Goal: Task Accomplishment & Management: Manage account settings

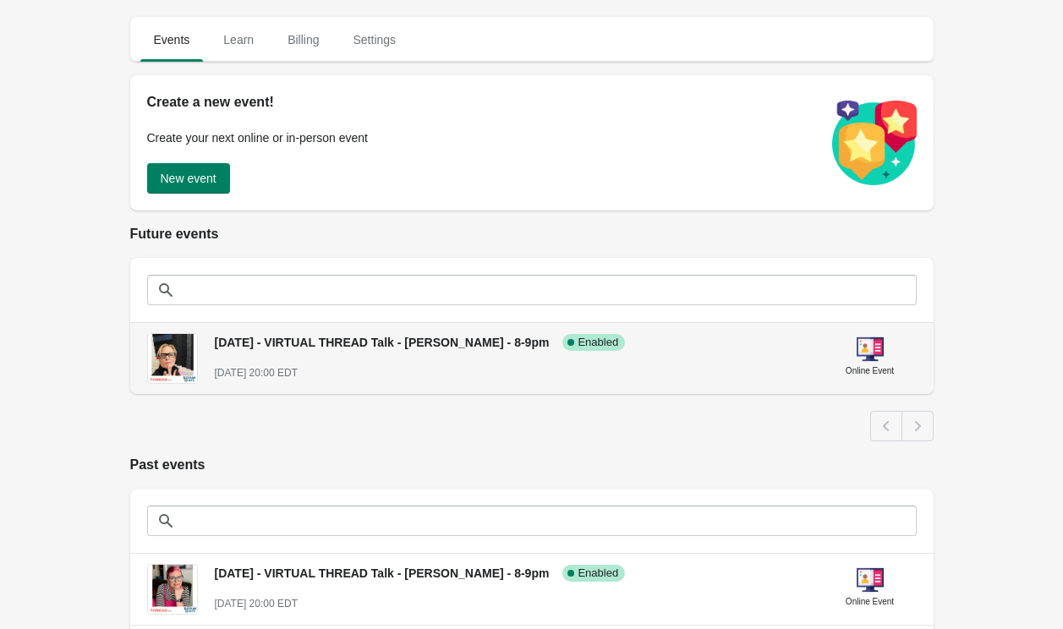
click at [408, 338] on span "[DATE] - VIRTUAL THREAD Talk - [PERSON_NAME] - 8-9pm" at bounding box center [382, 343] width 335 height 14
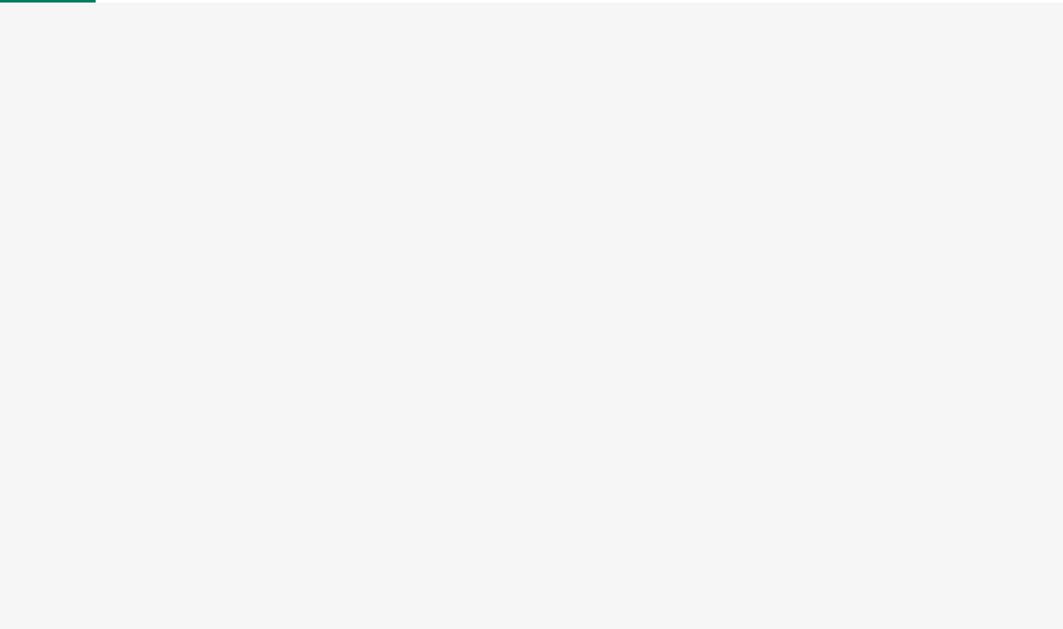
select select "US"
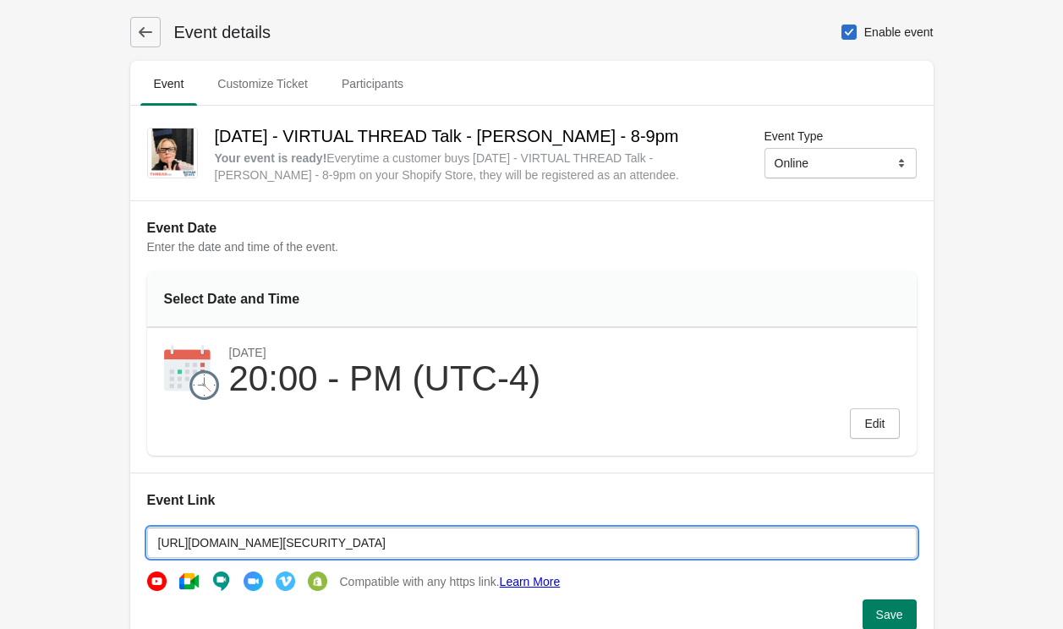
drag, startPoint x: 636, startPoint y: 544, endPoint x: 106, endPoint y: 522, distance: 530.8
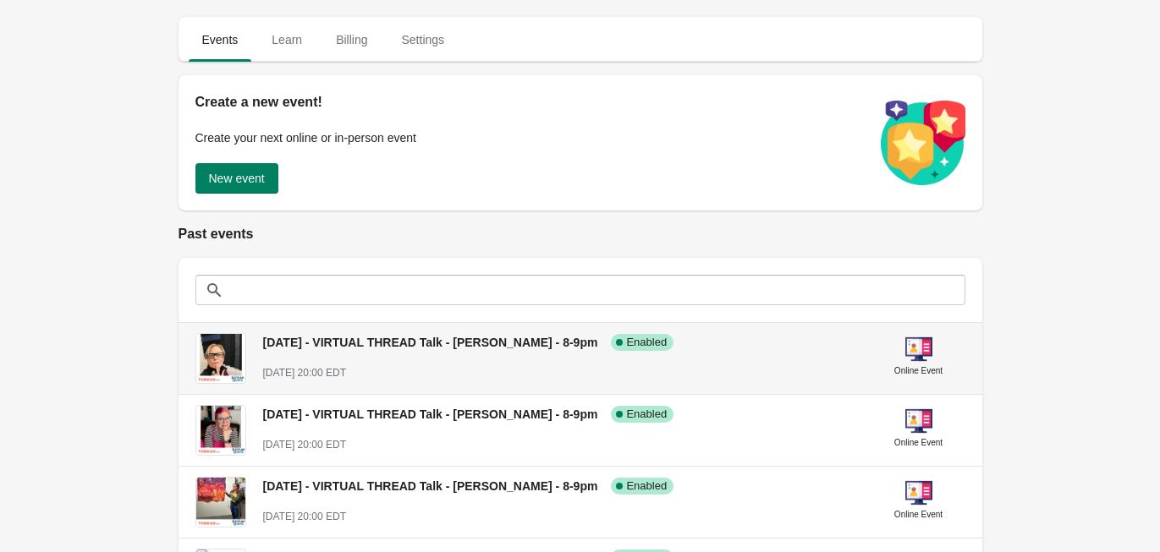
click at [371, 344] on span "[DATE] - VIRTUAL THREAD Talk - [PERSON_NAME] - 8-9pm" at bounding box center [430, 343] width 335 height 14
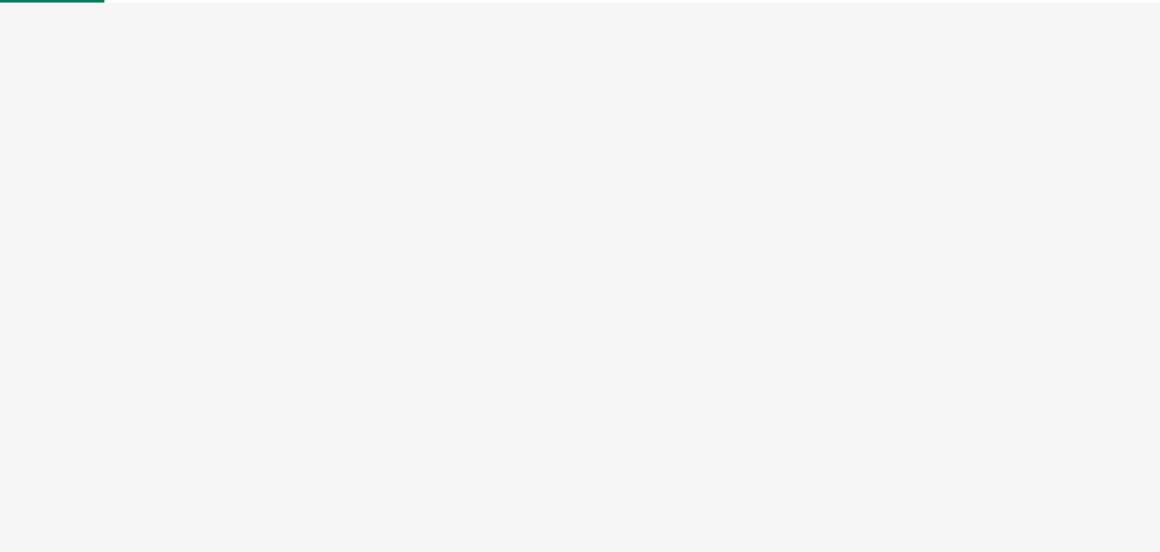
select select "US"
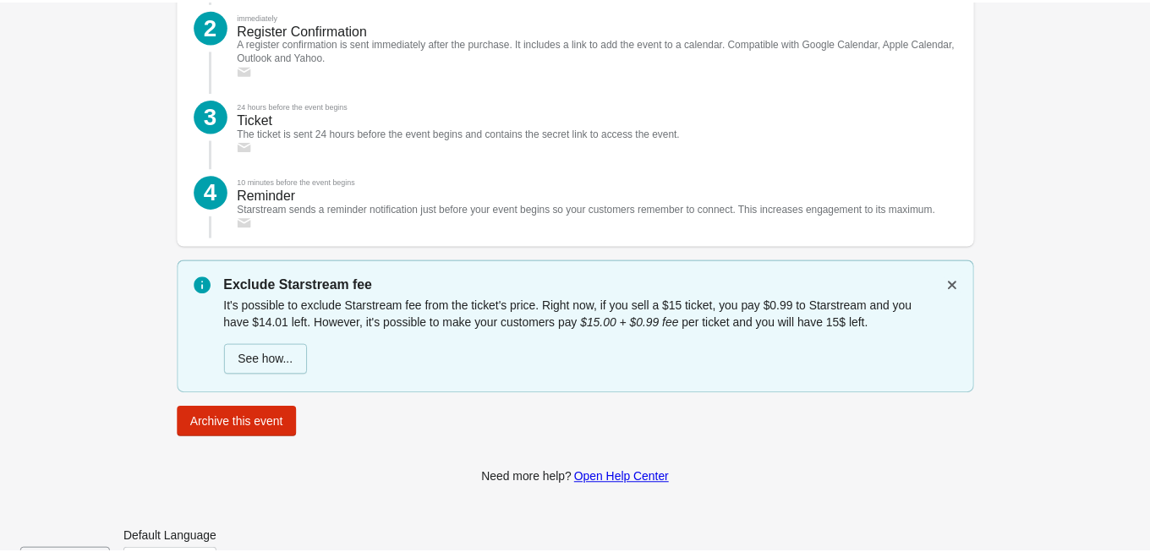
scroll to position [2293, 0]
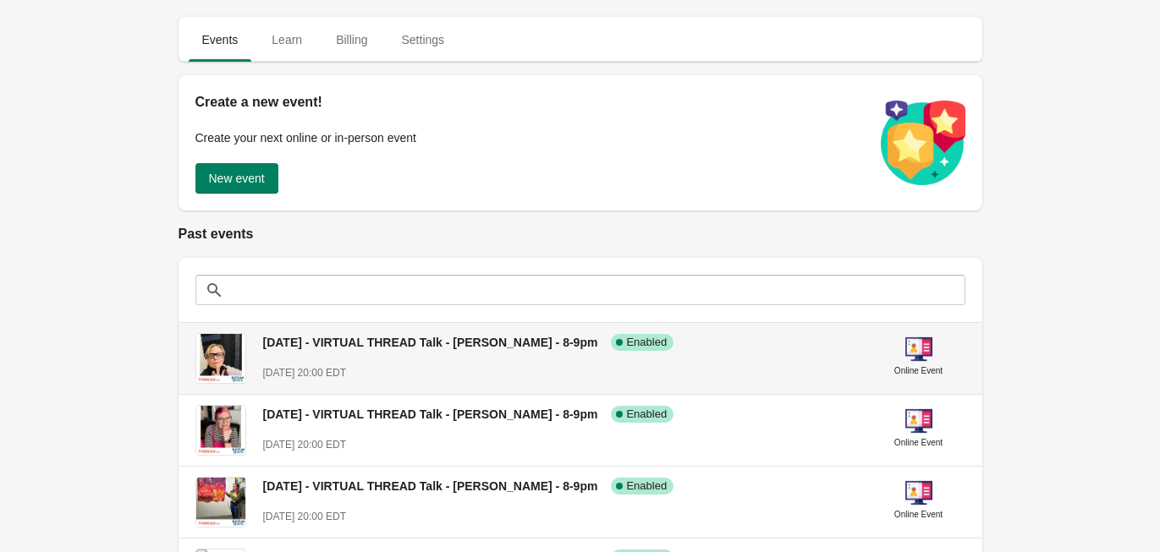
click at [416, 337] on span "[DATE] - VIRTUAL THREAD Talk - [PERSON_NAME] - 8-9pm" at bounding box center [430, 343] width 335 height 14
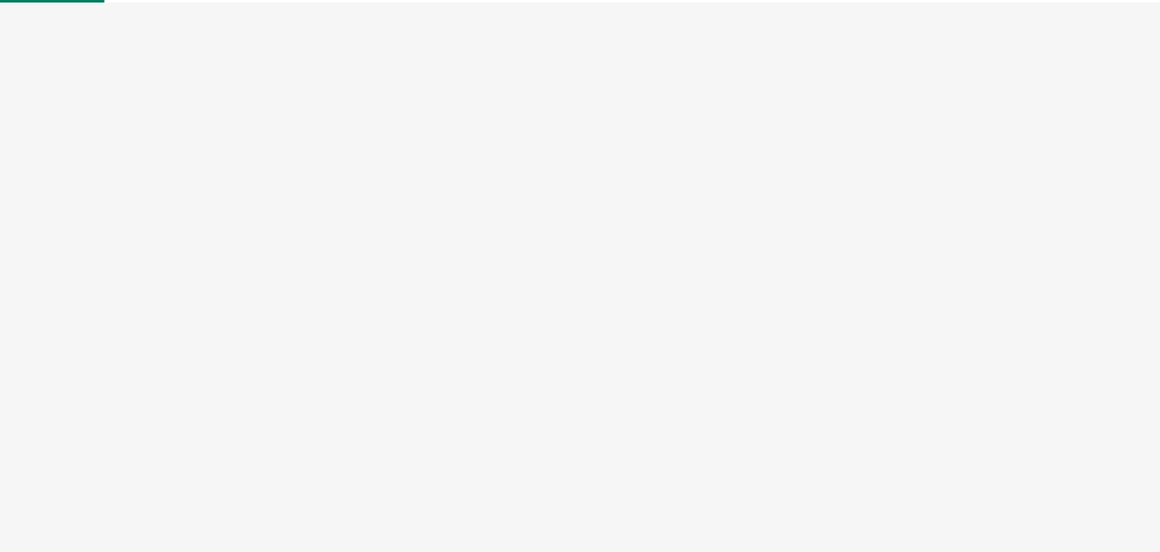
select select "US"
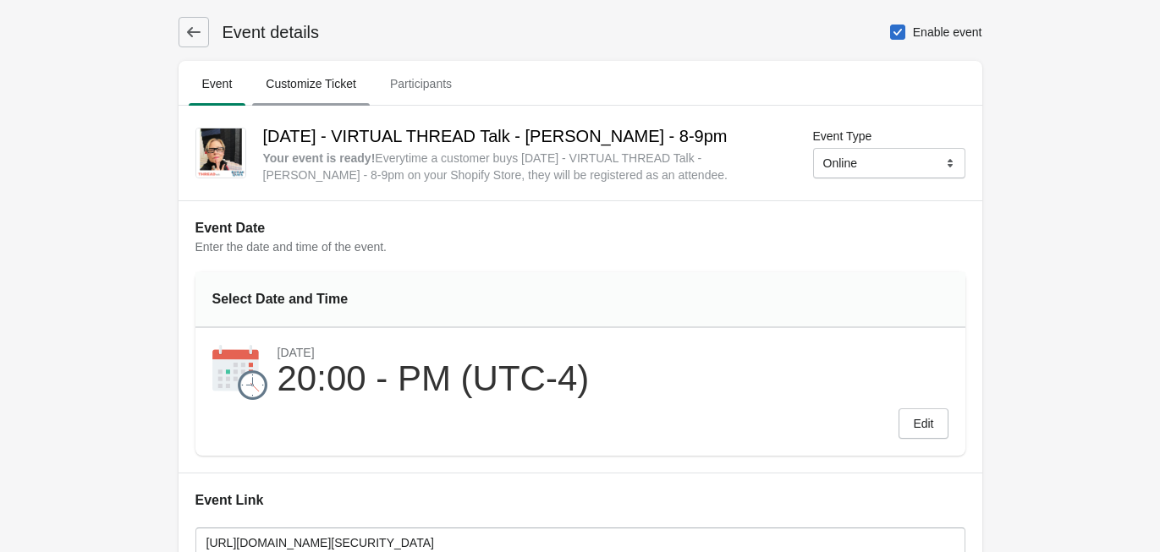
click at [343, 85] on span "Customize Ticket" at bounding box center [311, 84] width 118 height 30
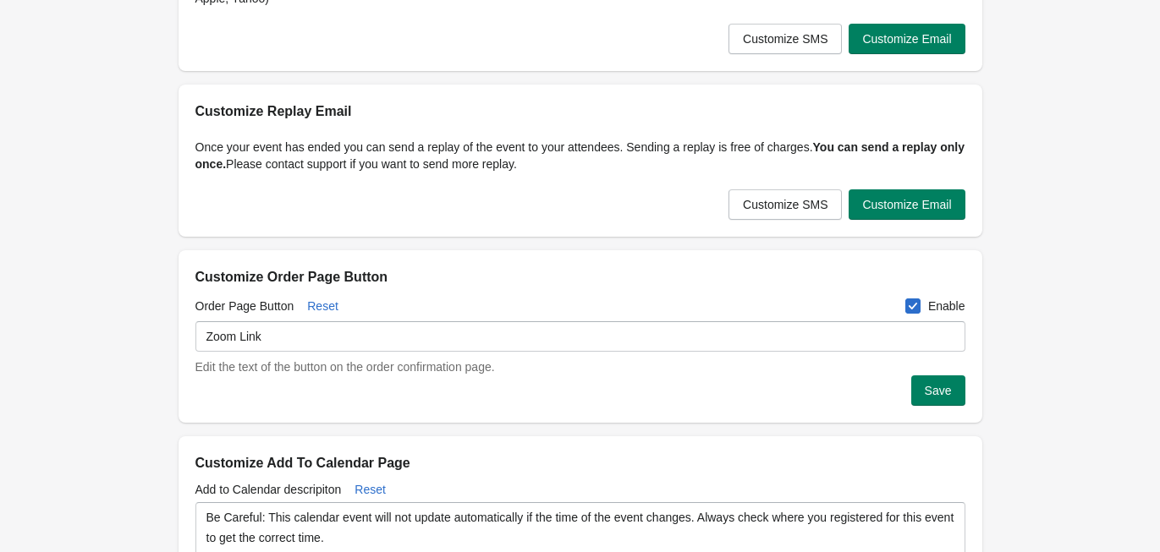
scroll to position [365, 0]
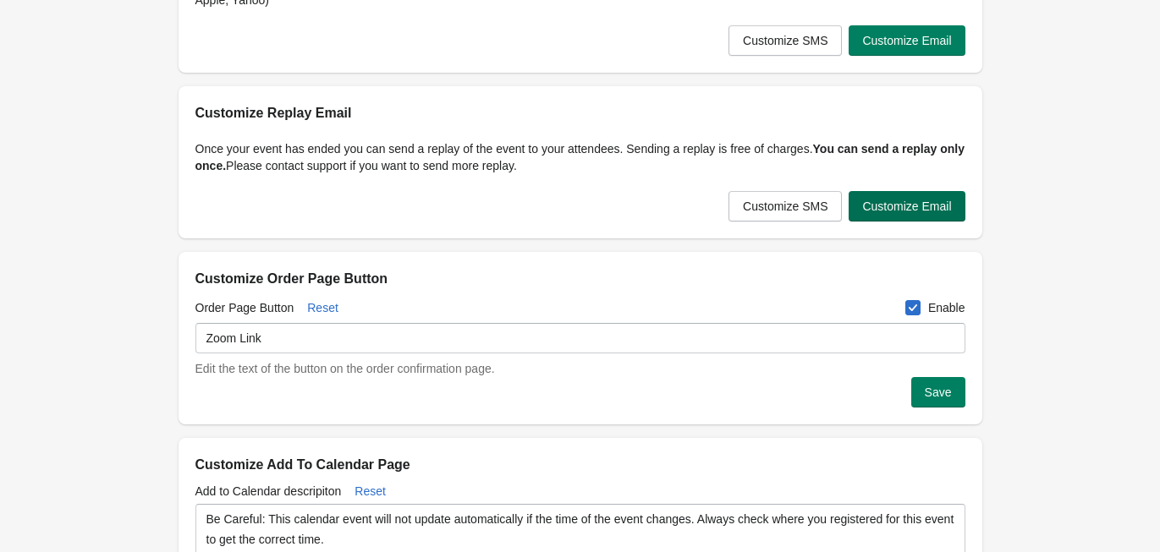
click at [914, 208] on span "Customize Email" at bounding box center [906, 207] width 89 height 14
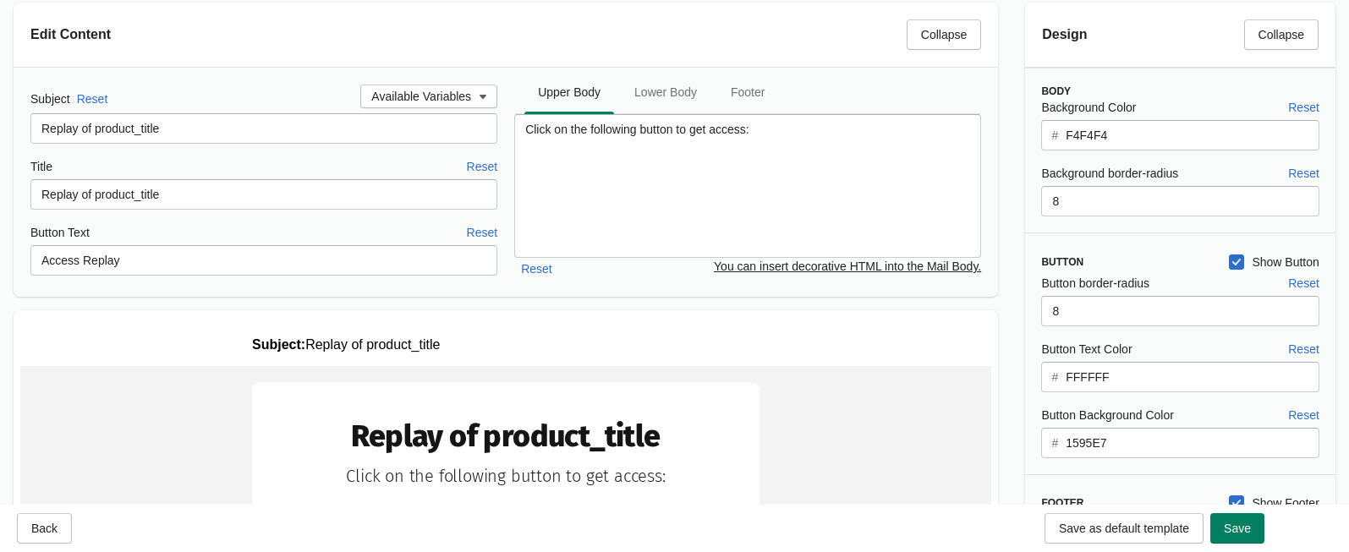
scroll to position [54, 0]
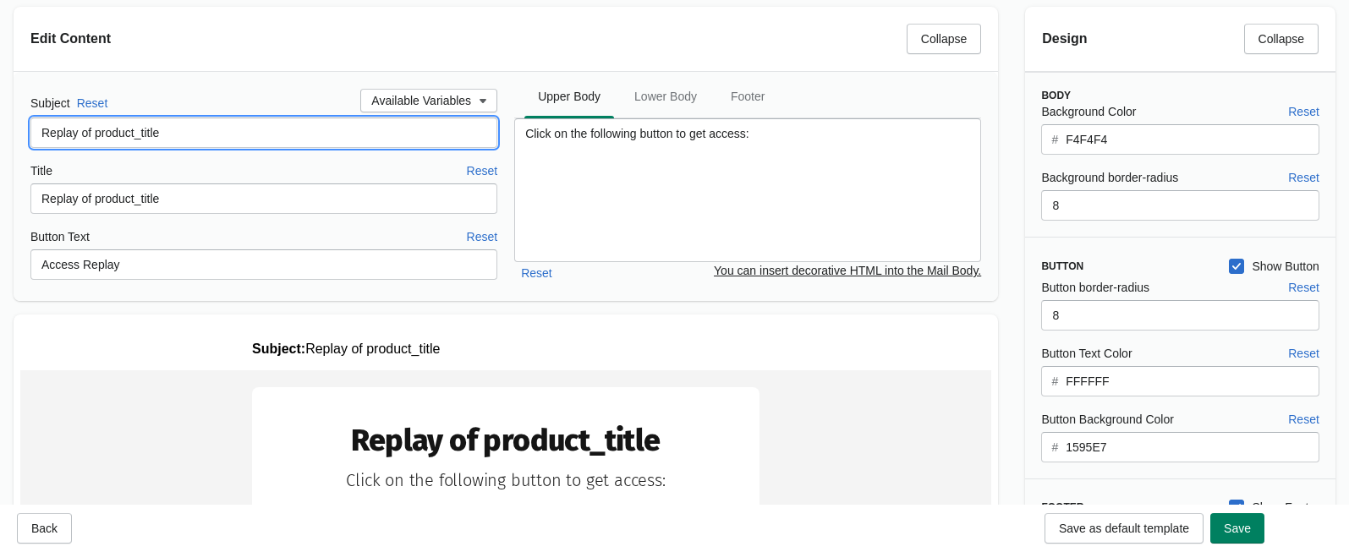
click at [176, 131] on input "Replay of product_title" at bounding box center [263, 133] width 467 height 30
drag, startPoint x: 175, startPoint y: 132, endPoint x: 26, endPoint y: 129, distance: 148.9
click at [26, 130] on div "Subject Reset Available Variables Replay of product_title Title Reset Replay of…" at bounding box center [506, 186] width 985 height 229
click at [91, 138] on input "Replay of product_title" at bounding box center [263, 133] width 467 height 30
drag, startPoint x: 91, startPoint y: 136, endPoint x: 29, endPoint y: 134, distance: 61.8
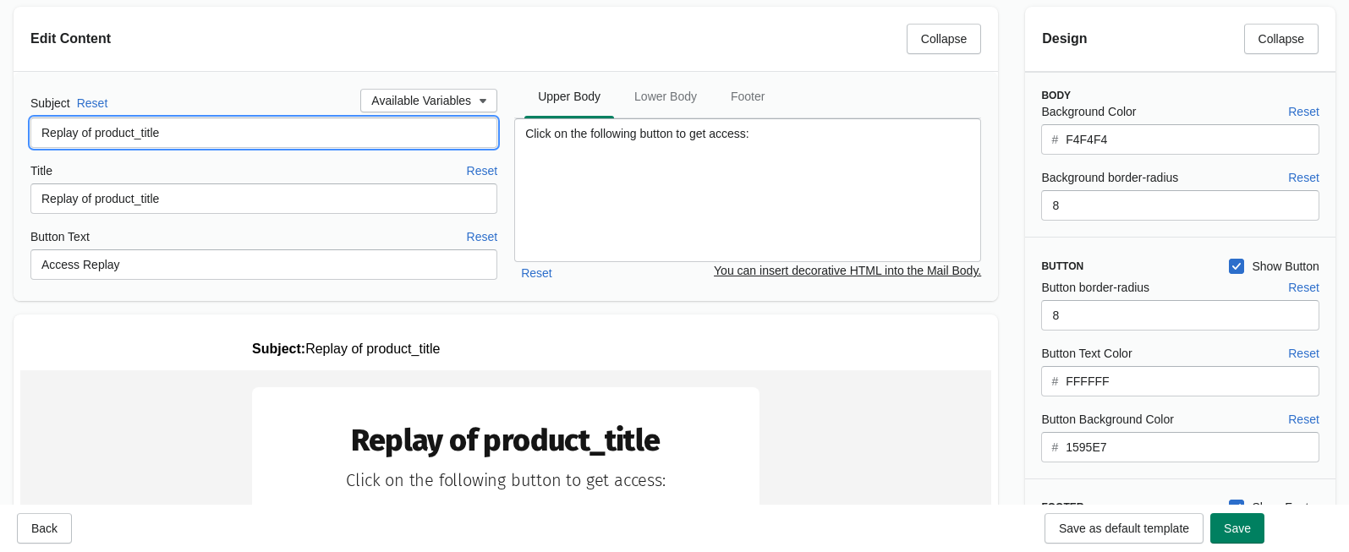
click at [29, 134] on div "Subject Reset Available Variables Replay of product_title Title Reset Replay of…" at bounding box center [506, 186] width 985 height 229
type input "Resources for product_title"
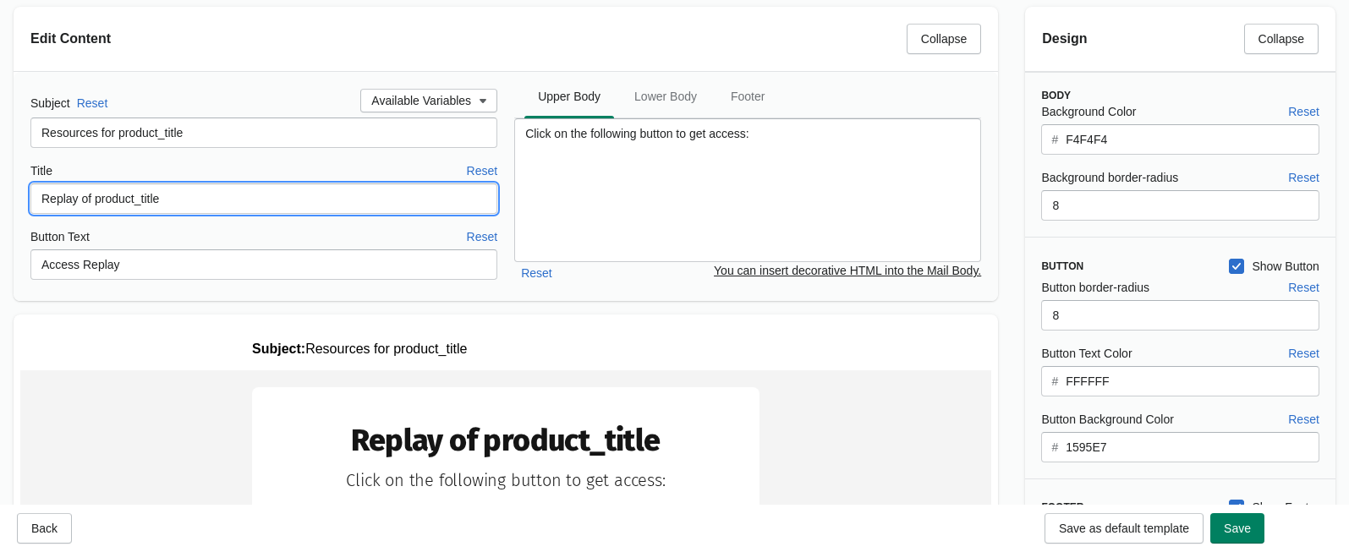
drag, startPoint x: 90, startPoint y: 201, endPoint x: 35, endPoint y: 204, distance: 55.0
click at [35, 205] on input "Replay of product_title" at bounding box center [263, 199] width 467 height 30
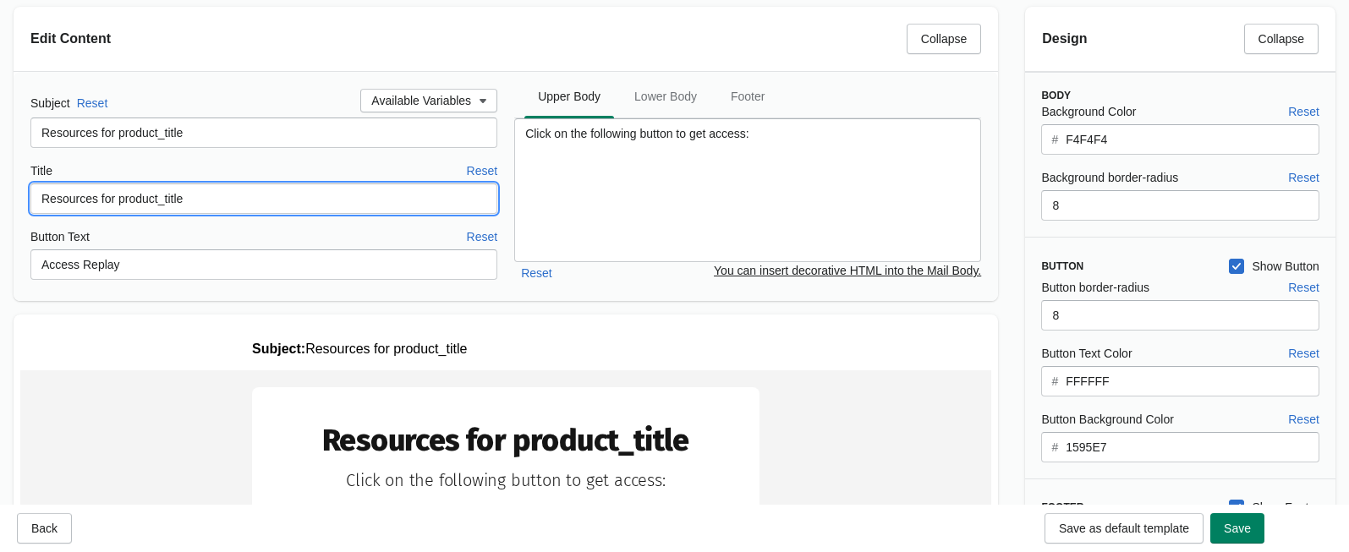
type input "Resources for product_title"
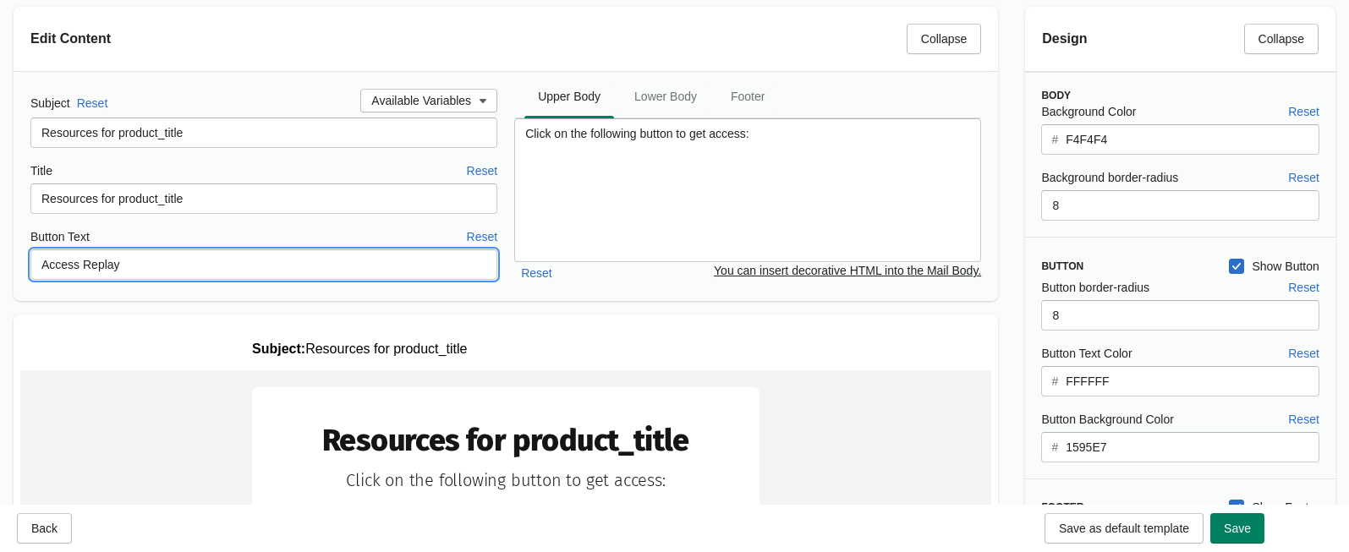
drag, startPoint x: 126, startPoint y: 266, endPoint x: 13, endPoint y: 264, distance: 113.4
click at [15, 266] on div "Subject Reset Available Variables Resources for product_title Title Reset Resou…" at bounding box center [506, 186] width 985 height 229
type input "V"
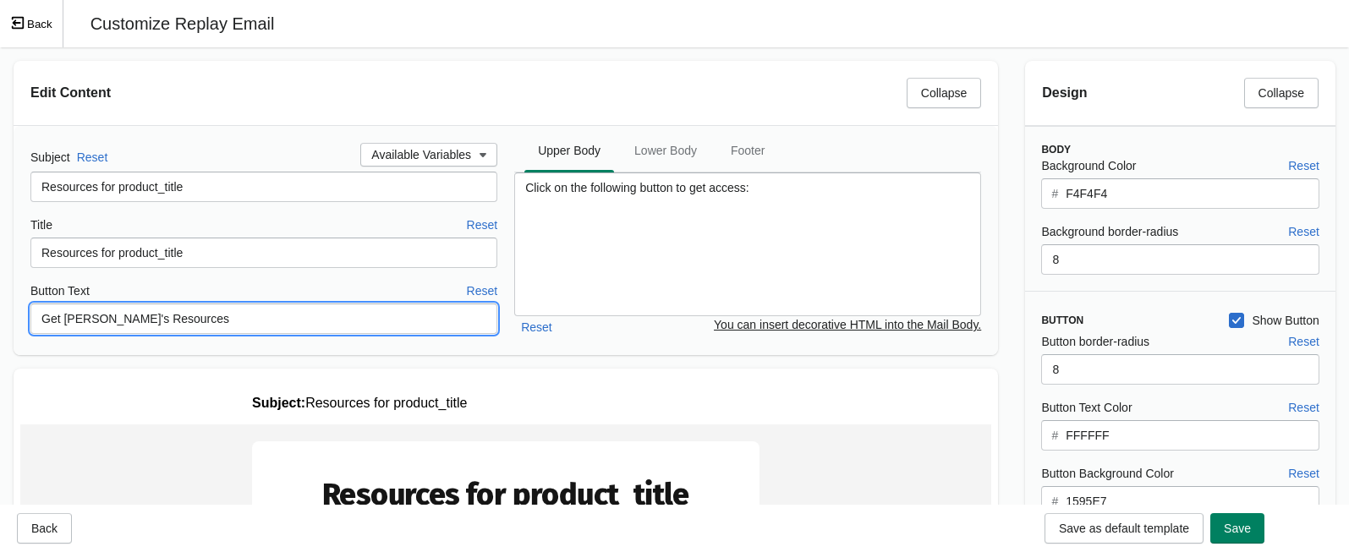
type input "Get Meg's Resources"
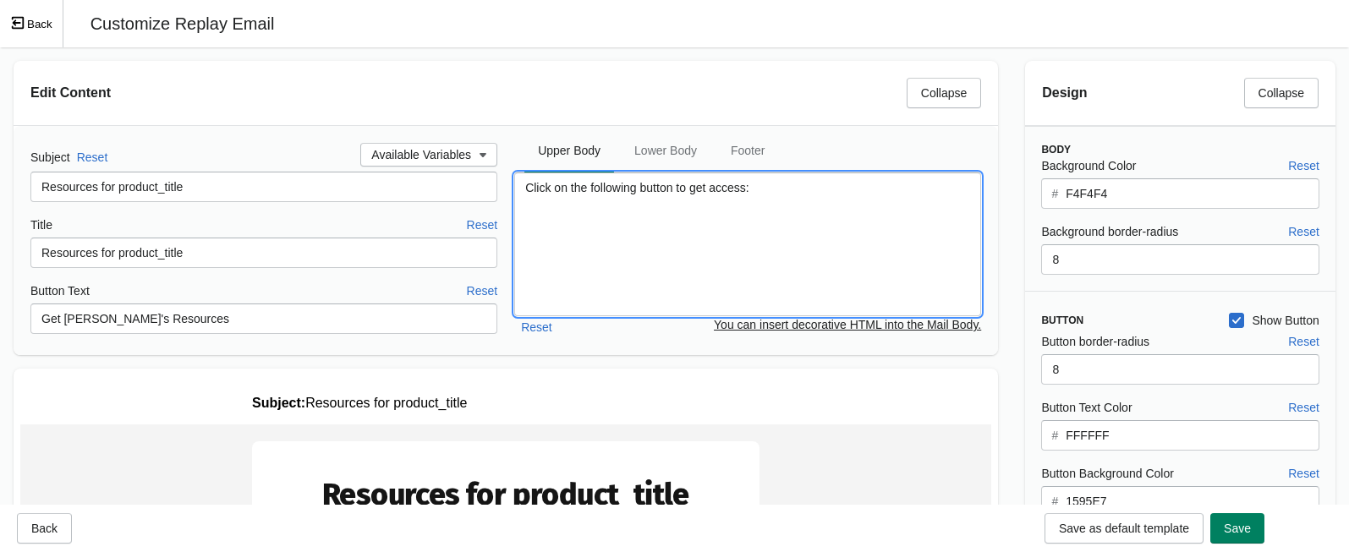
drag, startPoint x: 747, startPoint y: 188, endPoint x: 487, endPoint y: 186, distance: 259.7
click at [487, 186] on div "Subject Reset Available Variables Resources for product_title Title Reset Resou…" at bounding box center [505, 240] width 951 height 195
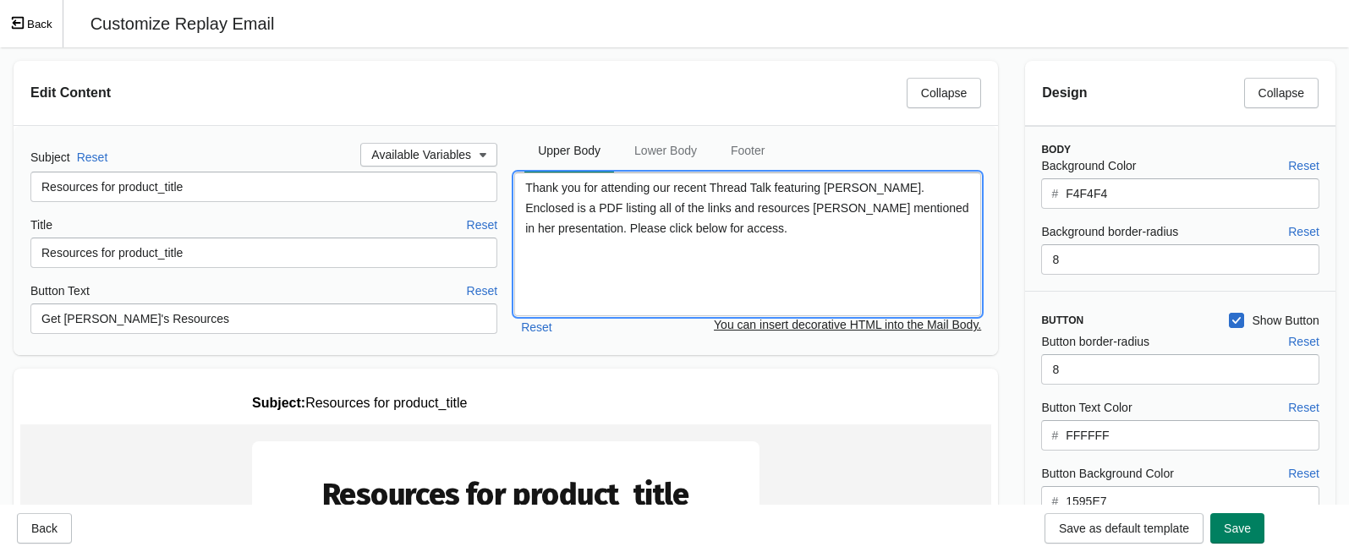
click at [894, 193] on textarea "Thank you for attending our recent Thread Talk featuring Meg Cox. Enclosed is a…" at bounding box center [747, 245] width 467 height 144
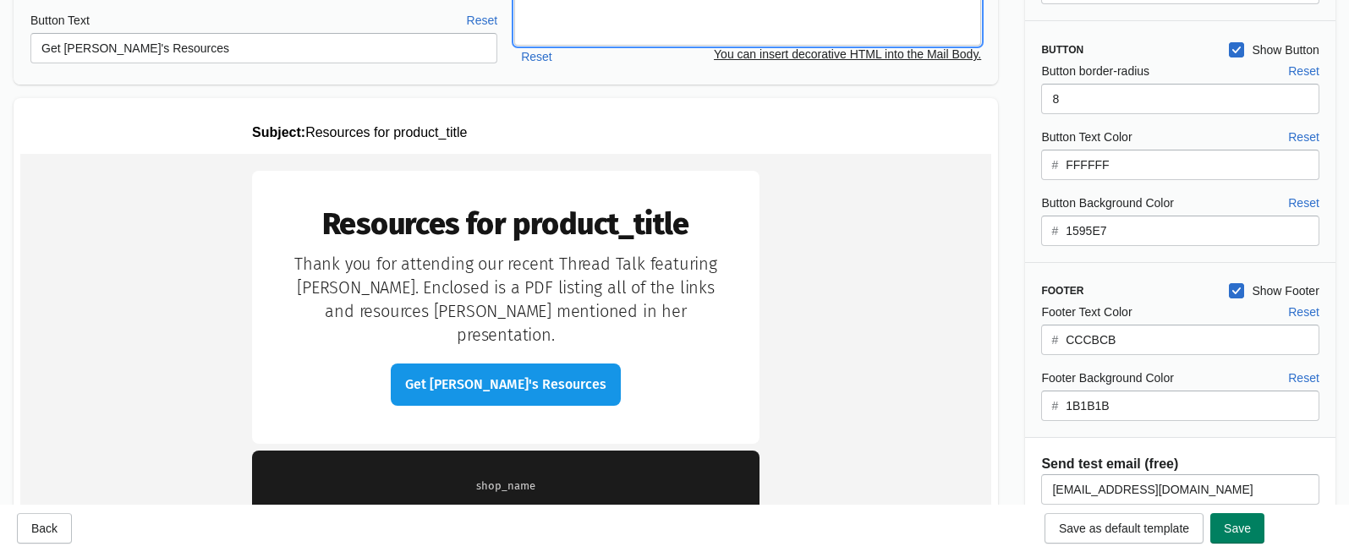
type textarea "Thank you for attending our recent Thread Talk featuring Meg Cox. Enclosed is a…"
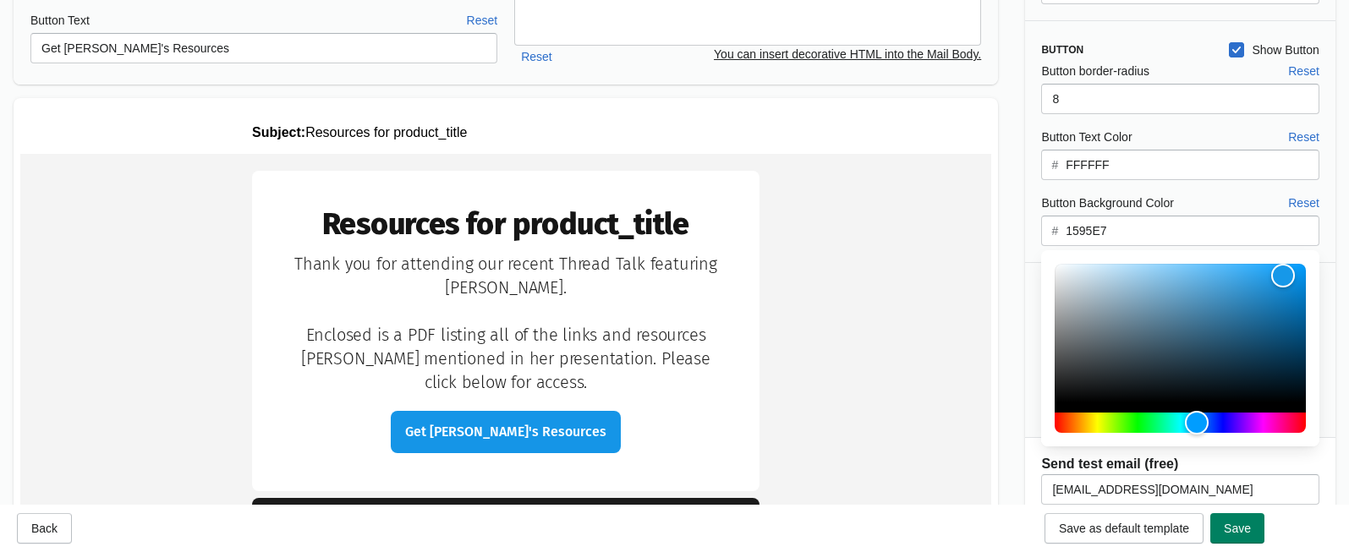
drag, startPoint x: 1130, startPoint y: 234, endPoint x: 1050, endPoint y: 227, distance: 80.7
click at [1010, 233] on div "Edit Content Collapse Subject Reset Available Variables Resources for product_t…" at bounding box center [674, 231] width 1349 height 908
click at [1107, 228] on input "1595E7" at bounding box center [1192, 231] width 255 height 30
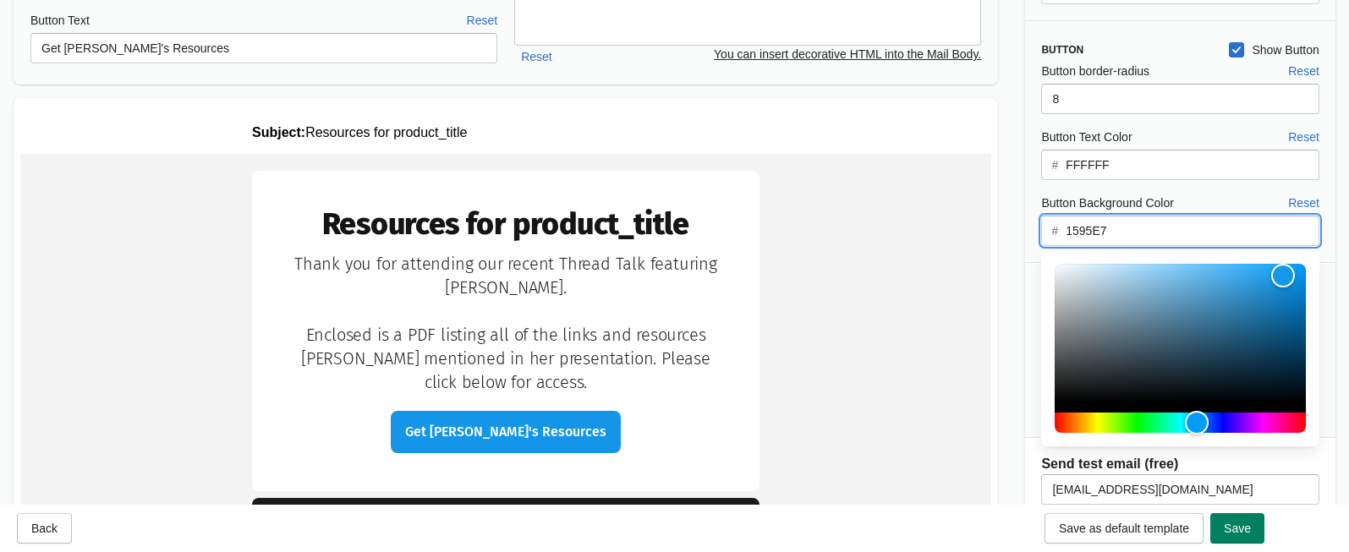
drag, startPoint x: 1107, startPoint y: 228, endPoint x: 1079, endPoint y: 197, distance: 41.3
click at [1058, 228] on div "# 1595E7" at bounding box center [1179, 231] width 277 height 30
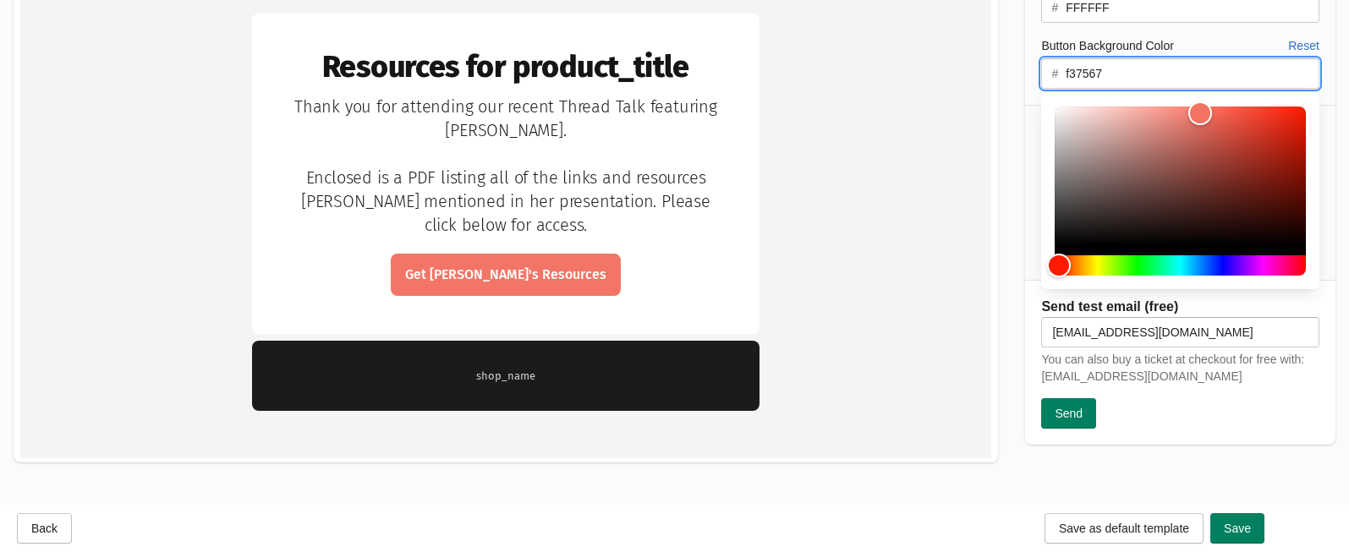
scroll to position [437, 0]
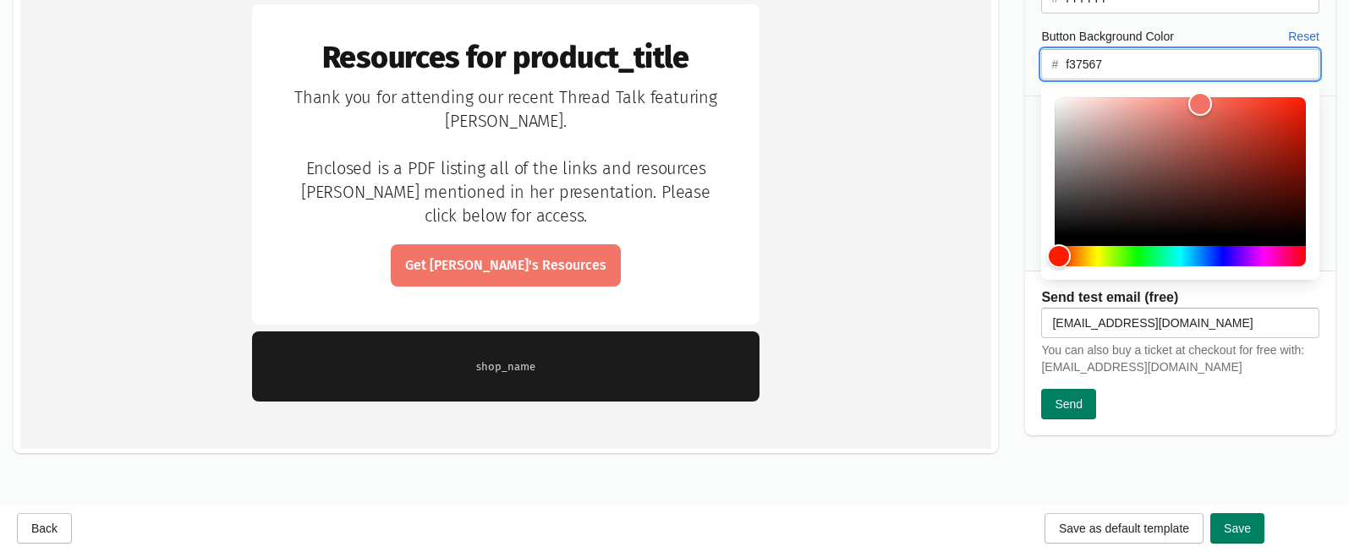
type input "f37567"
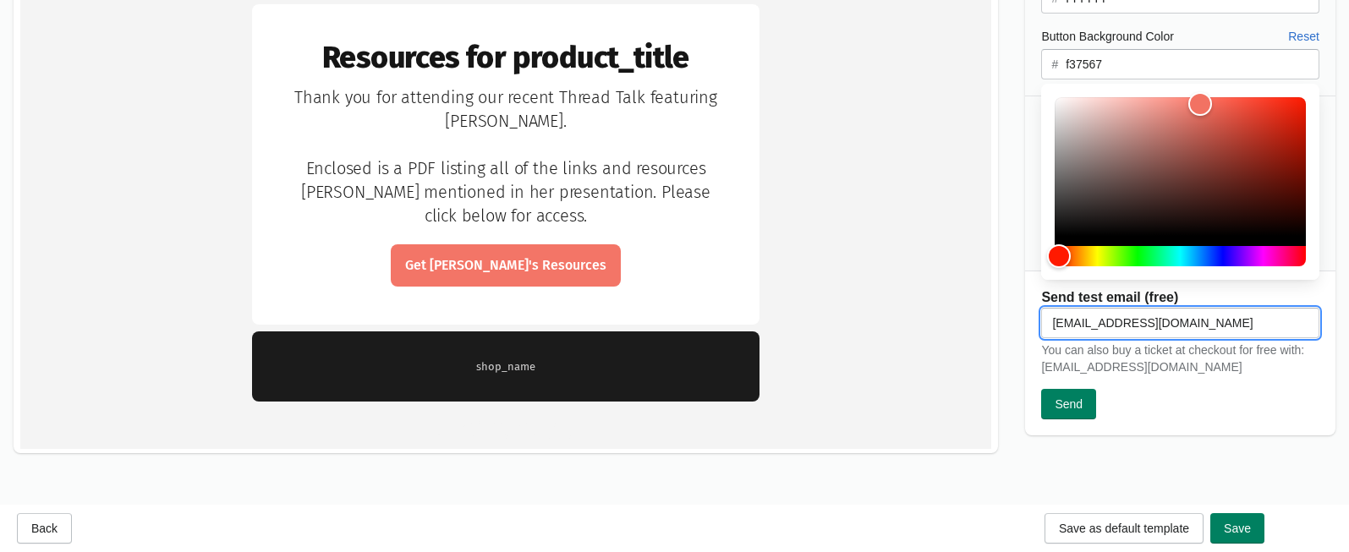
drag, startPoint x: 1074, startPoint y: 326, endPoint x: 1040, endPoint y: 296, distance: 45.6
click at [1023, 321] on div "Design Collapse Body Background Color Reset # F4F4F4 Background border-radius R…" at bounding box center [1180, 29] width 337 height 839
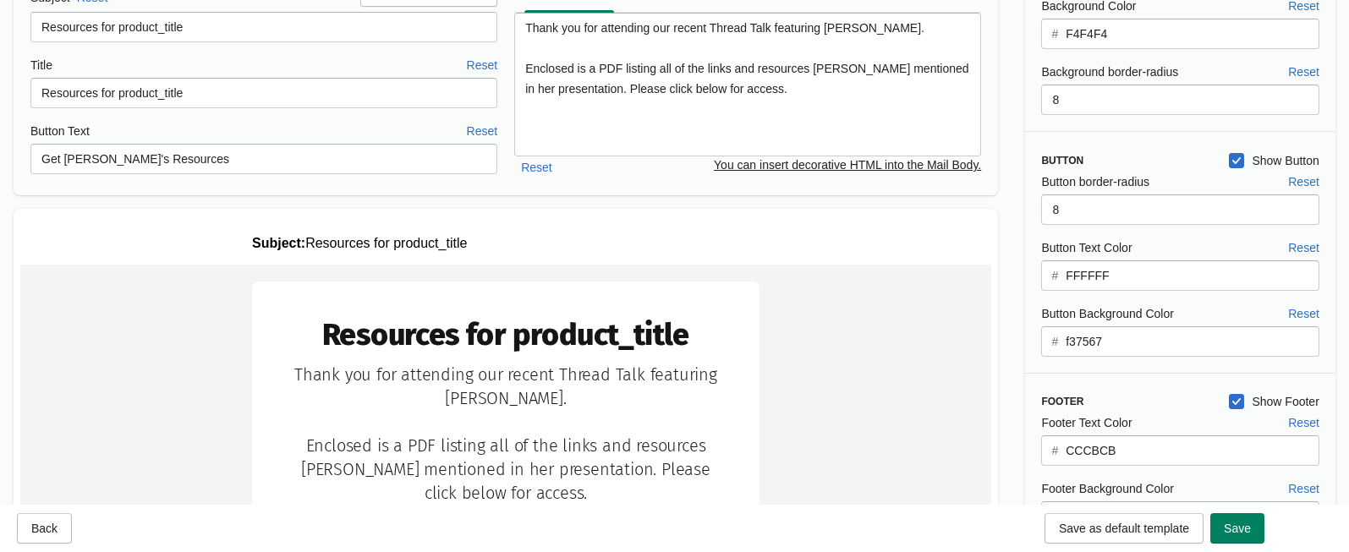
scroll to position [0, 0]
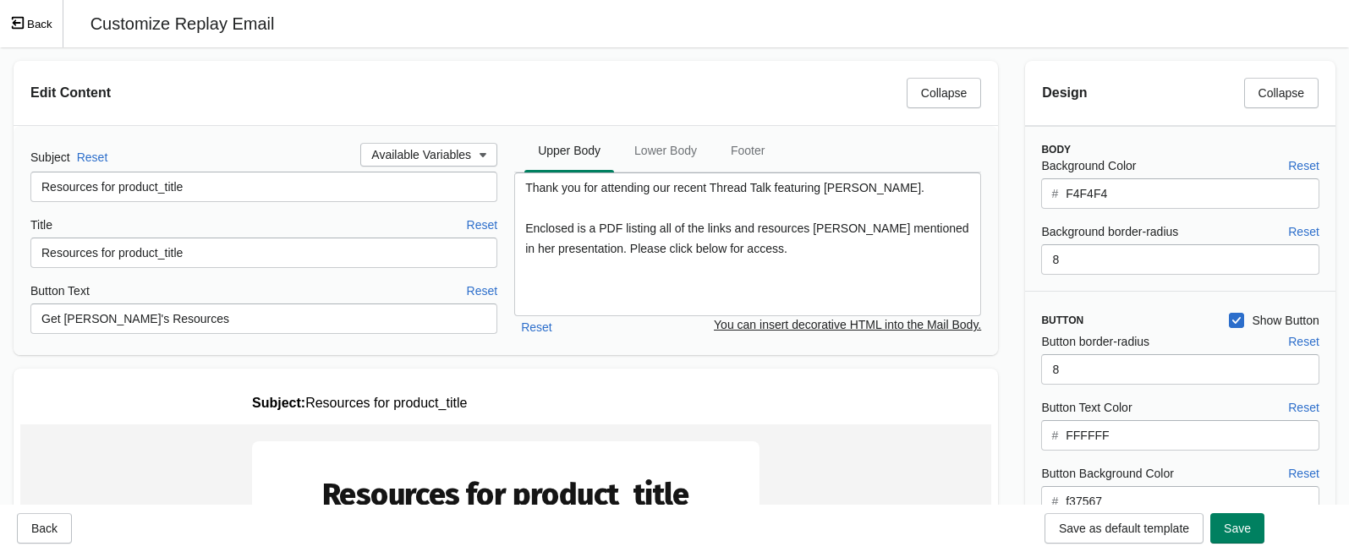
type input "adenoma@gothamquilts.com"
click at [664, 157] on span "Lower Body" at bounding box center [666, 150] width 90 height 30
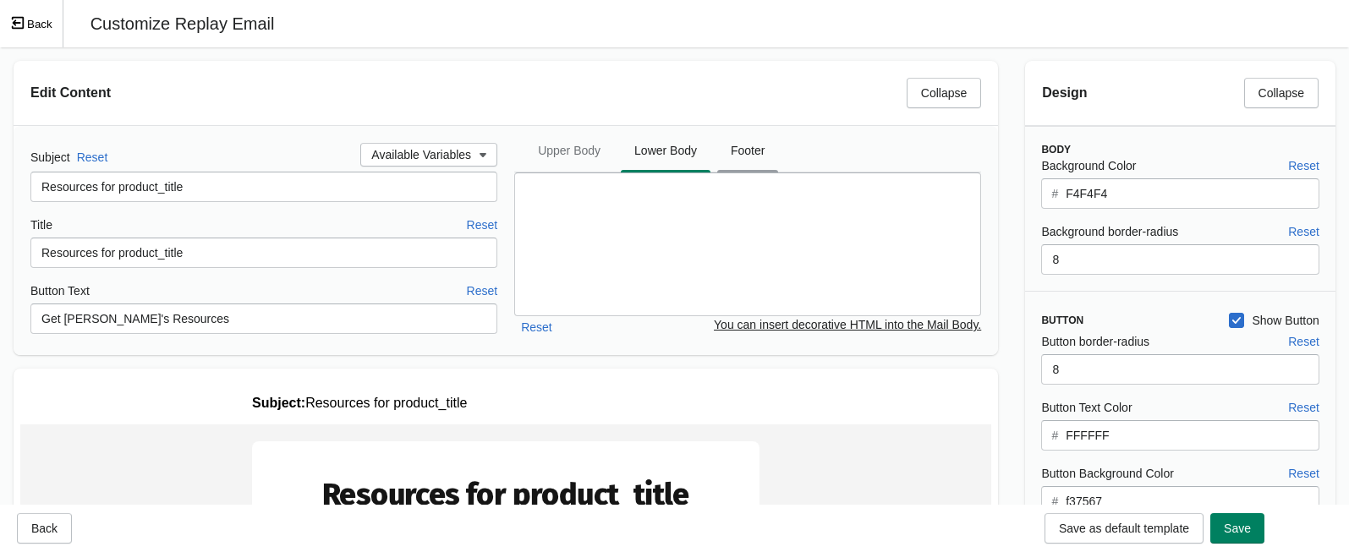
click at [750, 151] on span "Footer" at bounding box center [747, 150] width 61 height 30
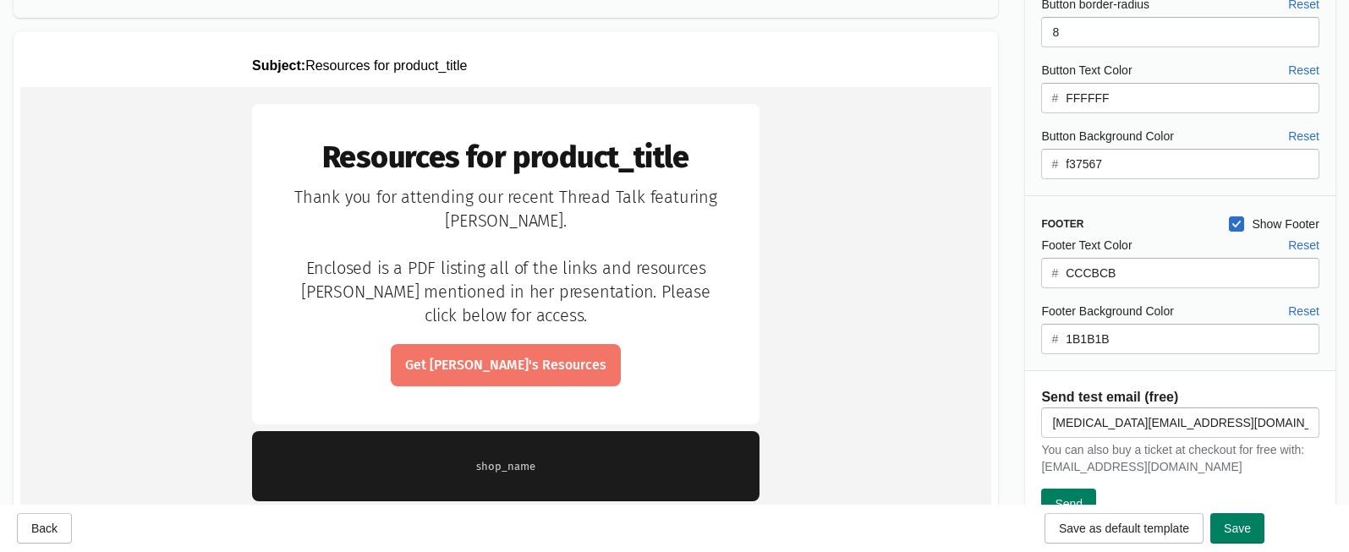
scroll to position [483, 0]
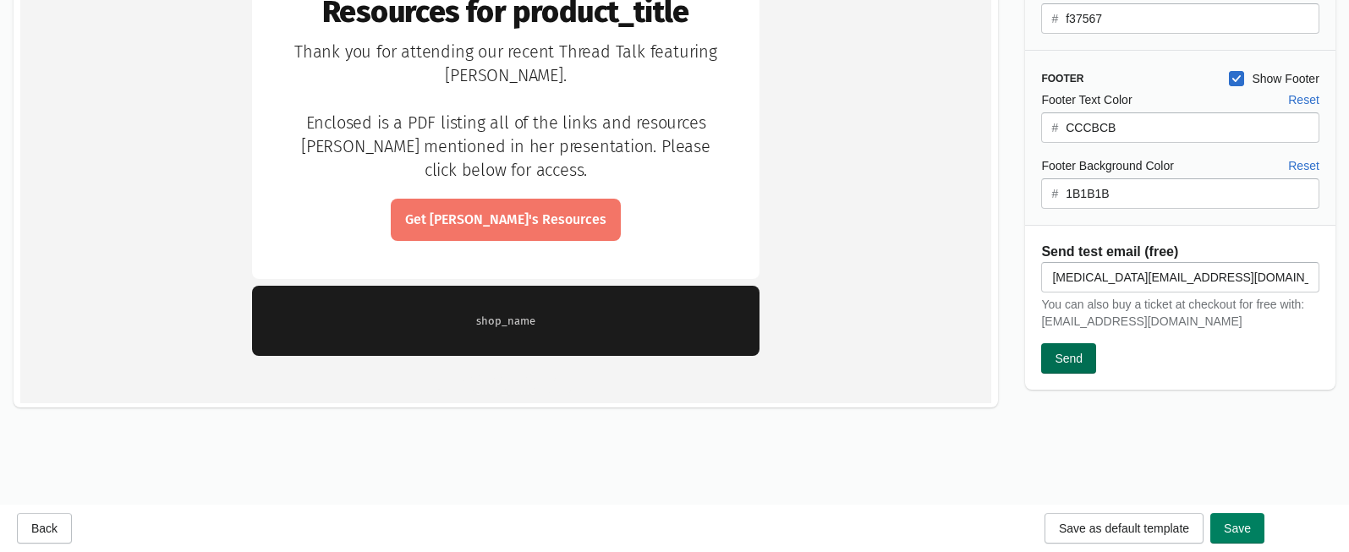
click at [1070, 356] on span "Send" at bounding box center [1069, 359] width 28 height 14
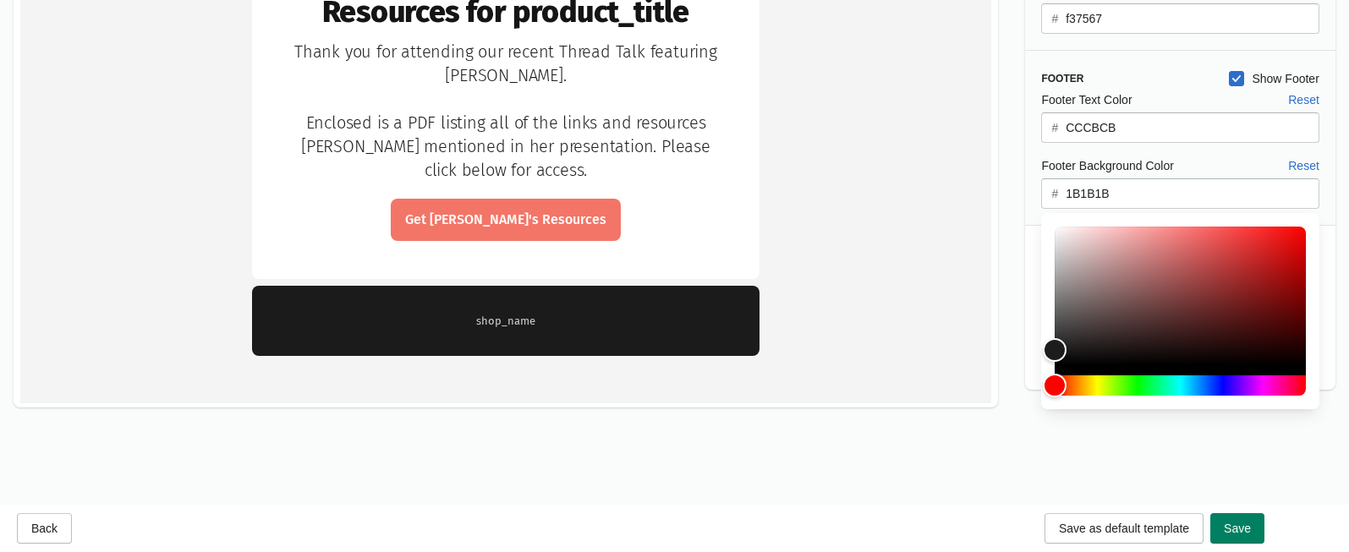
drag, startPoint x: 1122, startPoint y: 195, endPoint x: 1087, endPoint y: 194, distance: 35.5
click at [1071, 192] on input "1B1B1B" at bounding box center [1192, 193] width 255 height 30
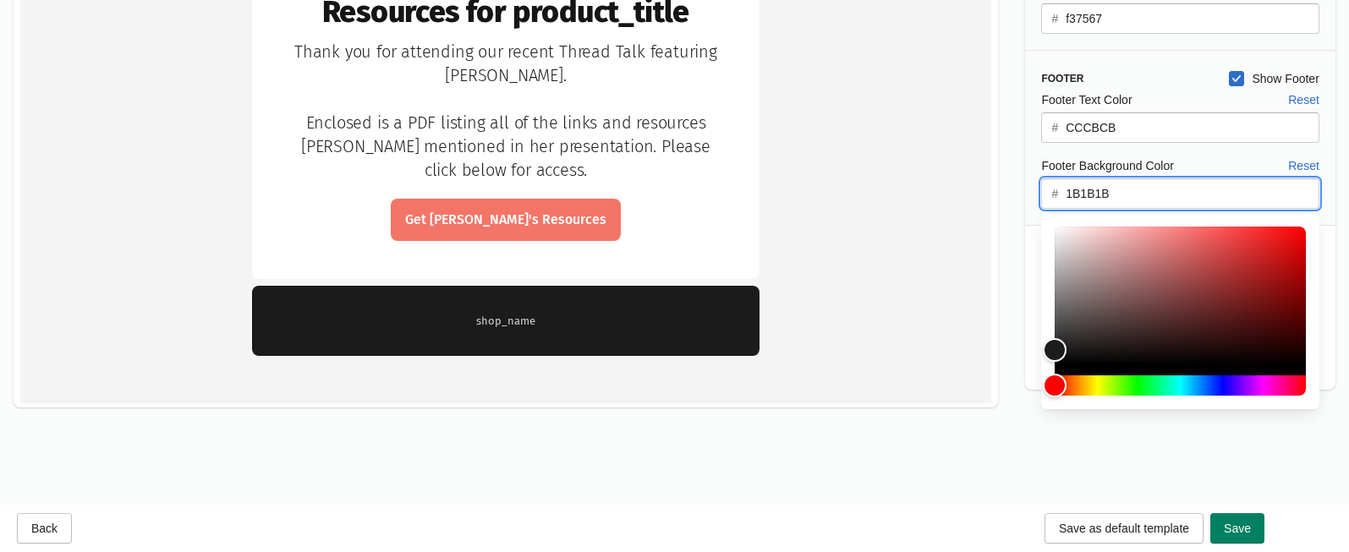
click at [1120, 197] on input "1B1B1B" at bounding box center [1192, 193] width 255 height 30
drag, startPoint x: 1110, startPoint y: 197, endPoint x: 1031, endPoint y: 190, distance: 79.0
click at [1031, 191] on div "Footer Text Color Reset # CCCBCB Footer Background Color Reset # 1B1B1B" at bounding box center [1171, 150] width 294 height 118
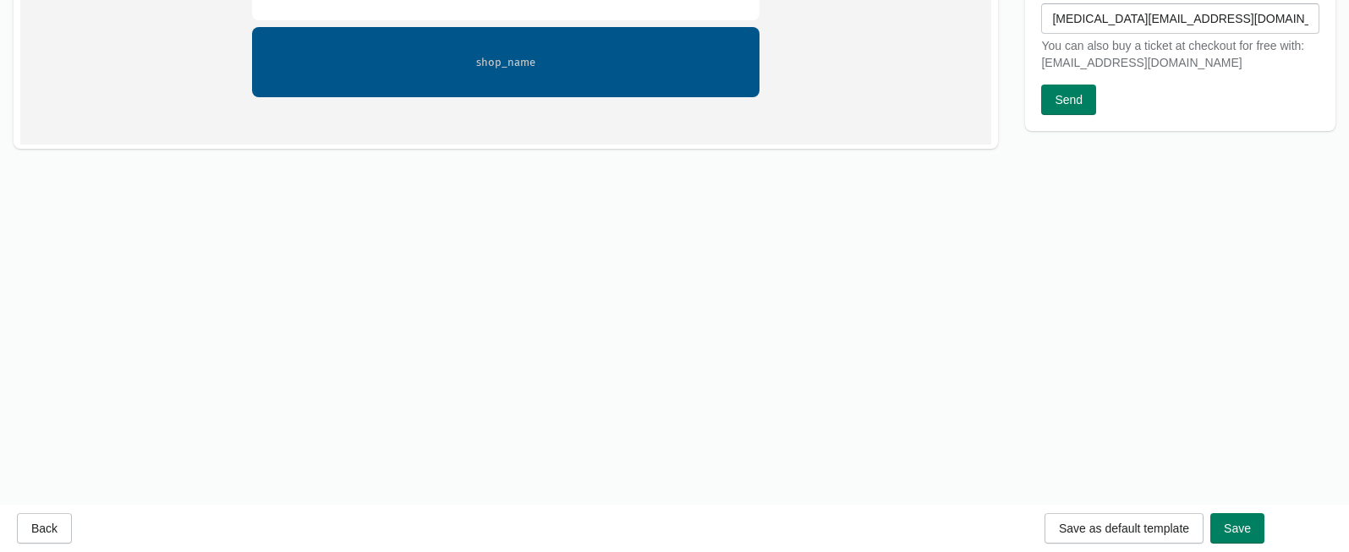
scroll to position [744, 0]
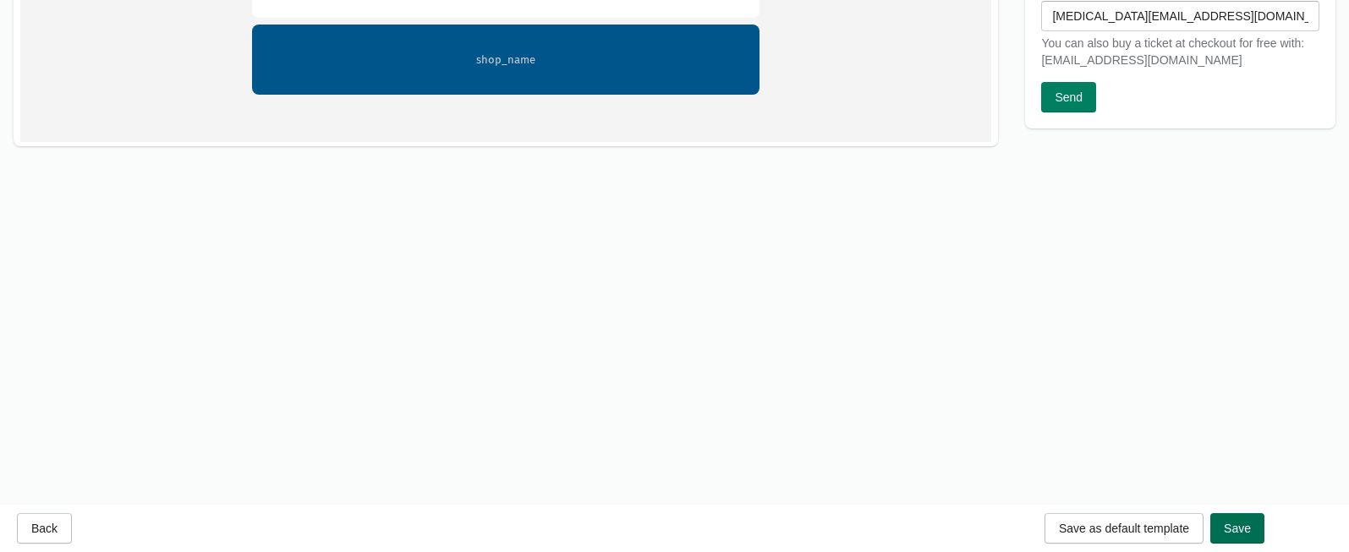
type input "00568b"
click at [1159, 535] on button "Save" at bounding box center [1237, 528] width 54 height 30
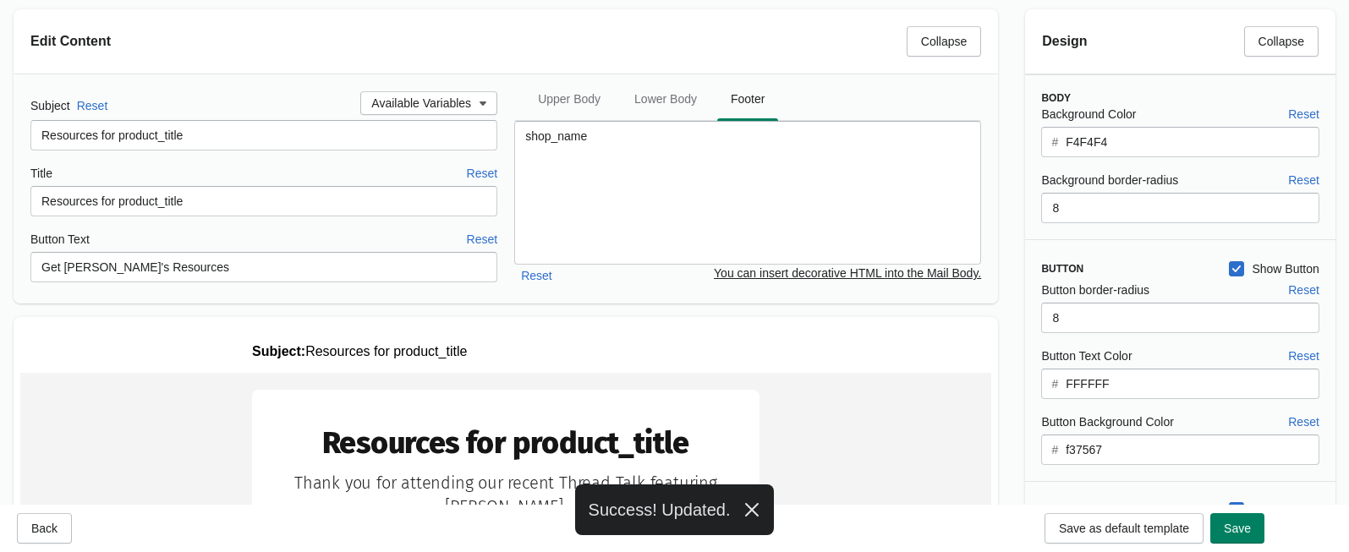
scroll to position [0, 0]
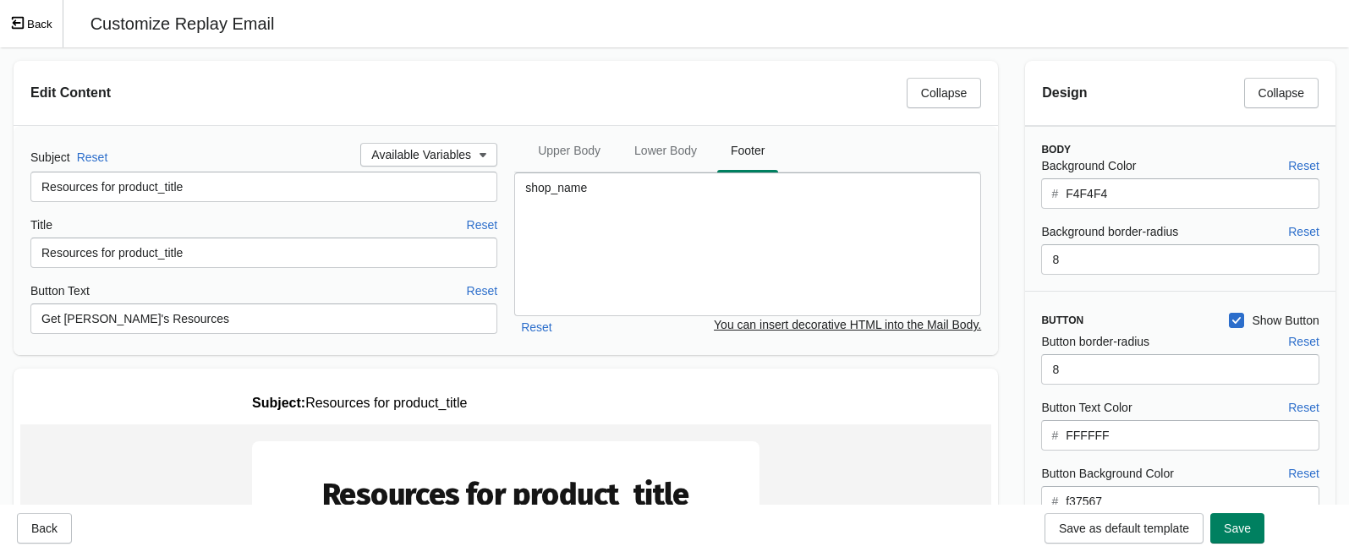
click at [15, 23] on icon "Exit fullscreen mode" at bounding box center [17, 22] width 8 height 6
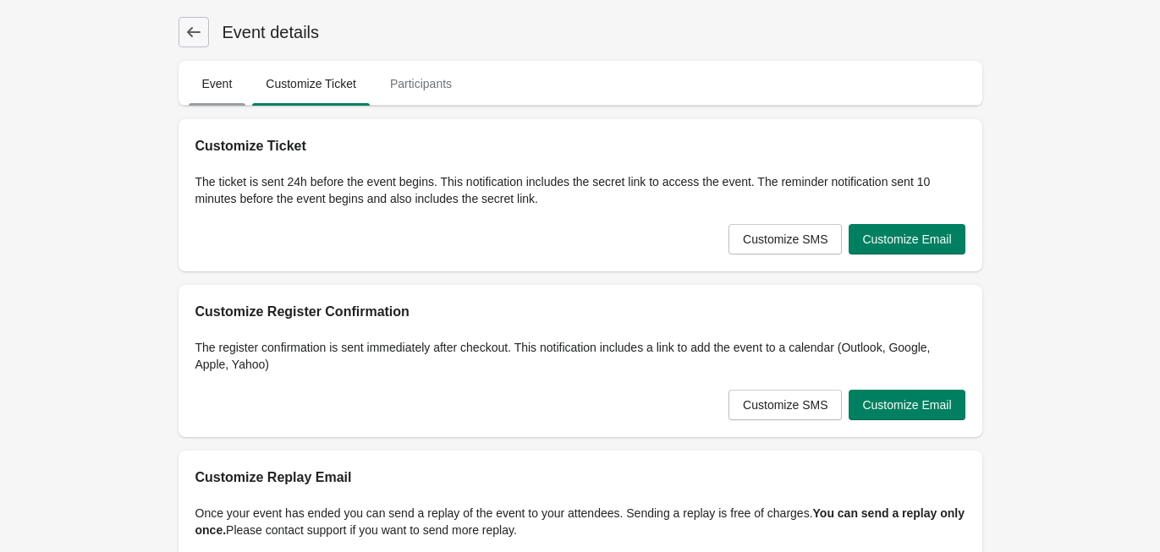
click at [209, 89] on span "Event" at bounding box center [218, 84] width 58 height 30
select select "US"
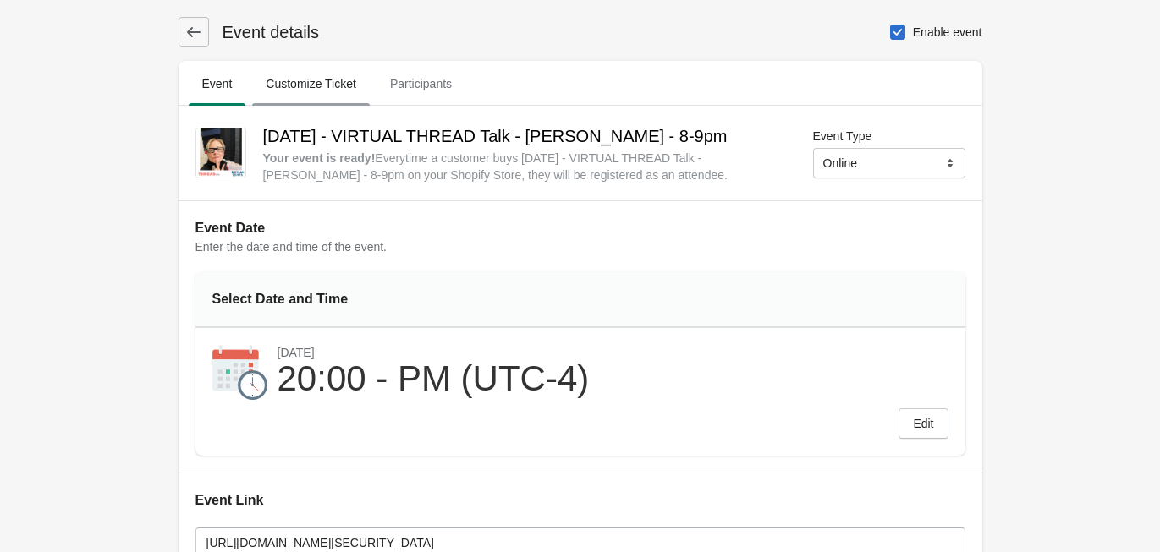
click at [290, 84] on span "Customize Ticket" at bounding box center [311, 84] width 118 height 30
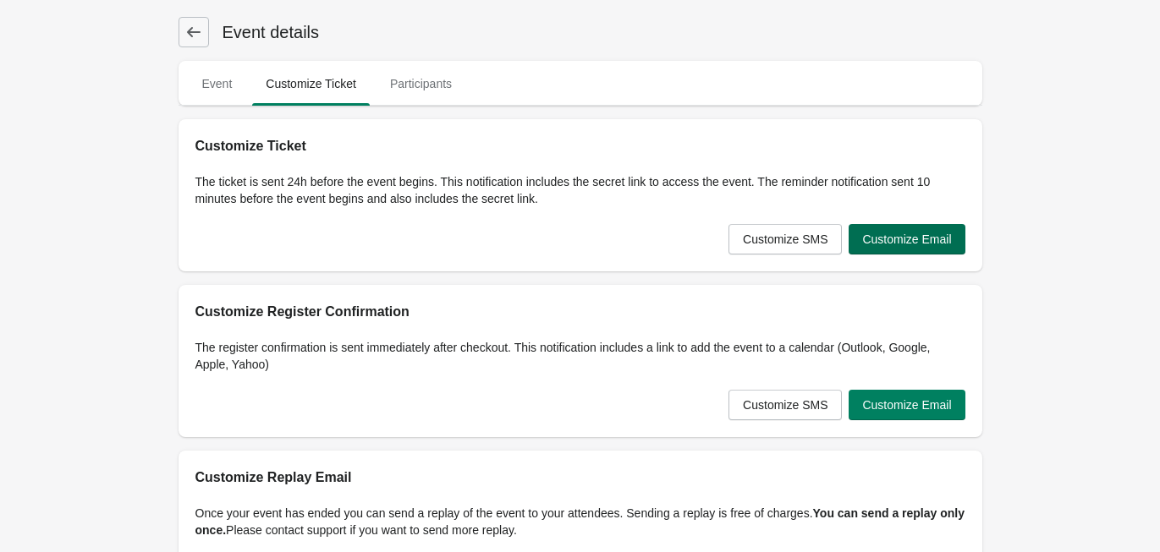
click at [899, 239] on span "Customize Email" at bounding box center [906, 240] width 89 height 14
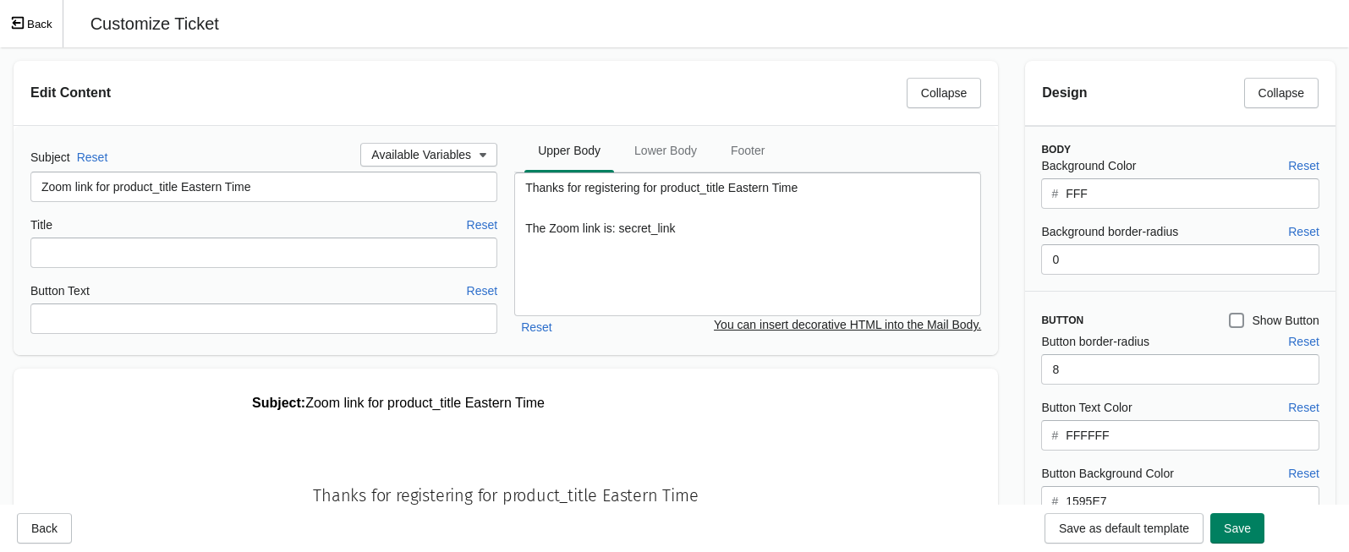
click at [24, 21] on icon "Exit fullscreen mode" at bounding box center [17, 22] width 15 height 15
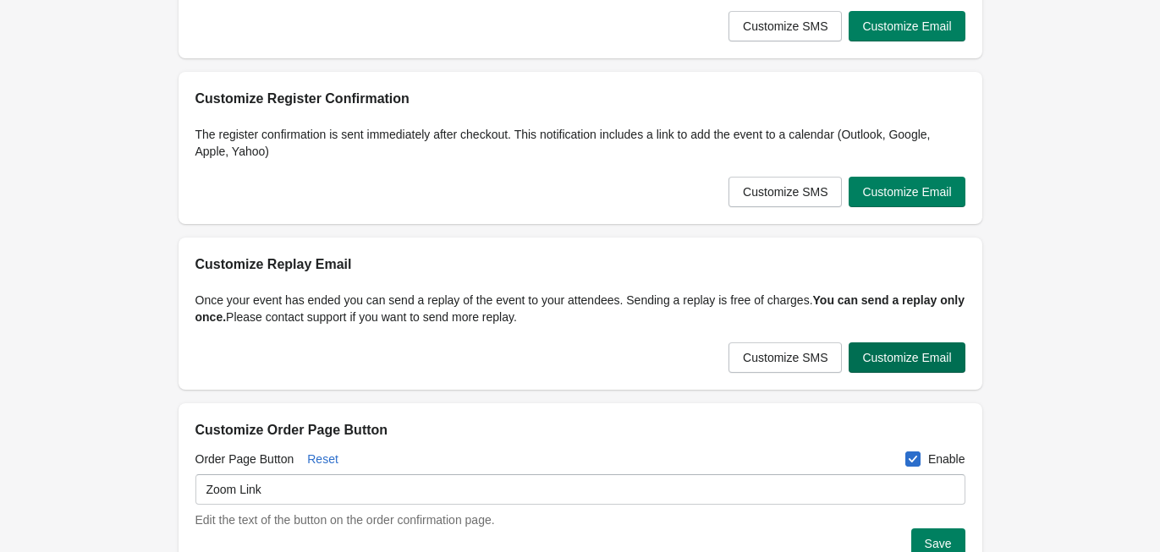
scroll to position [214, 0]
click at [940, 355] on span "Customize Email" at bounding box center [906, 357] width 89 height 14
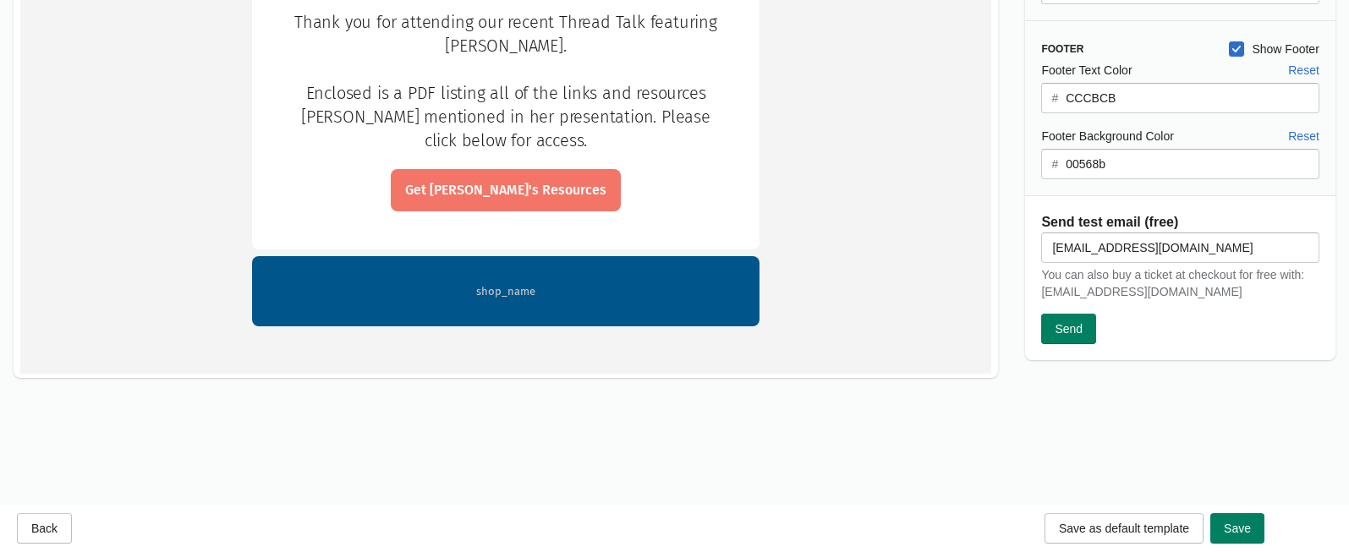
scroll to position [442, 0]
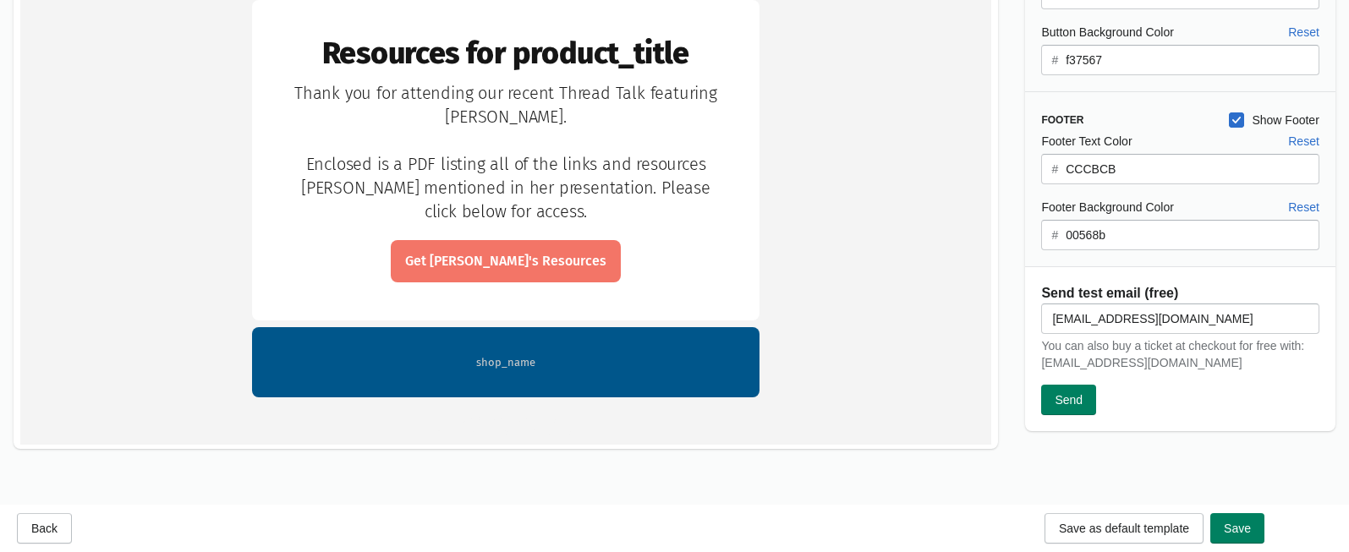
click at [487, 269] on link "Get Meg's Resources" at bounding box center [505, 261] width 201 height 20
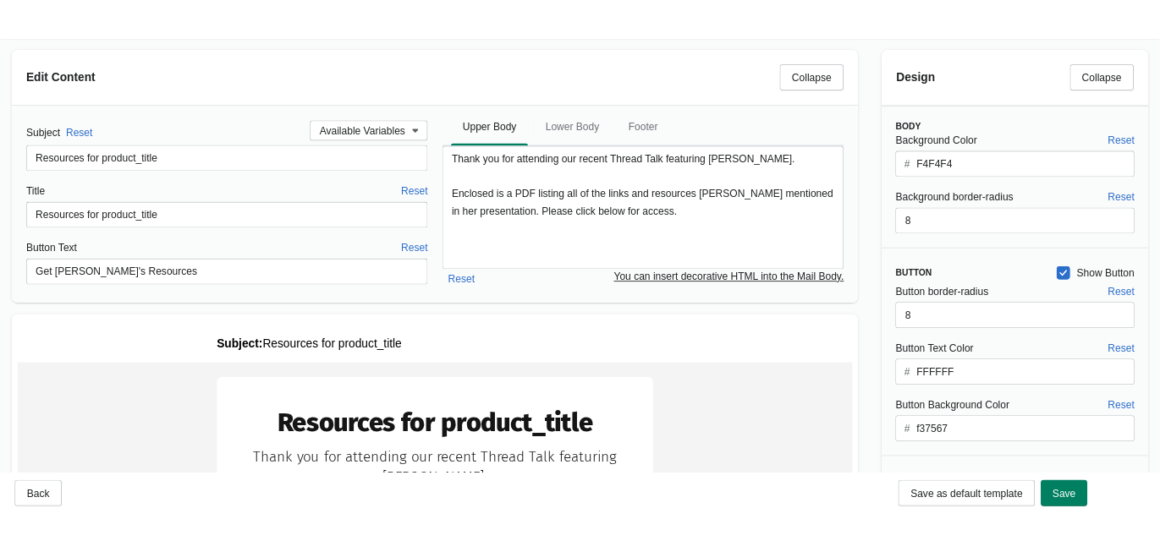
scroll to position [0, 0]
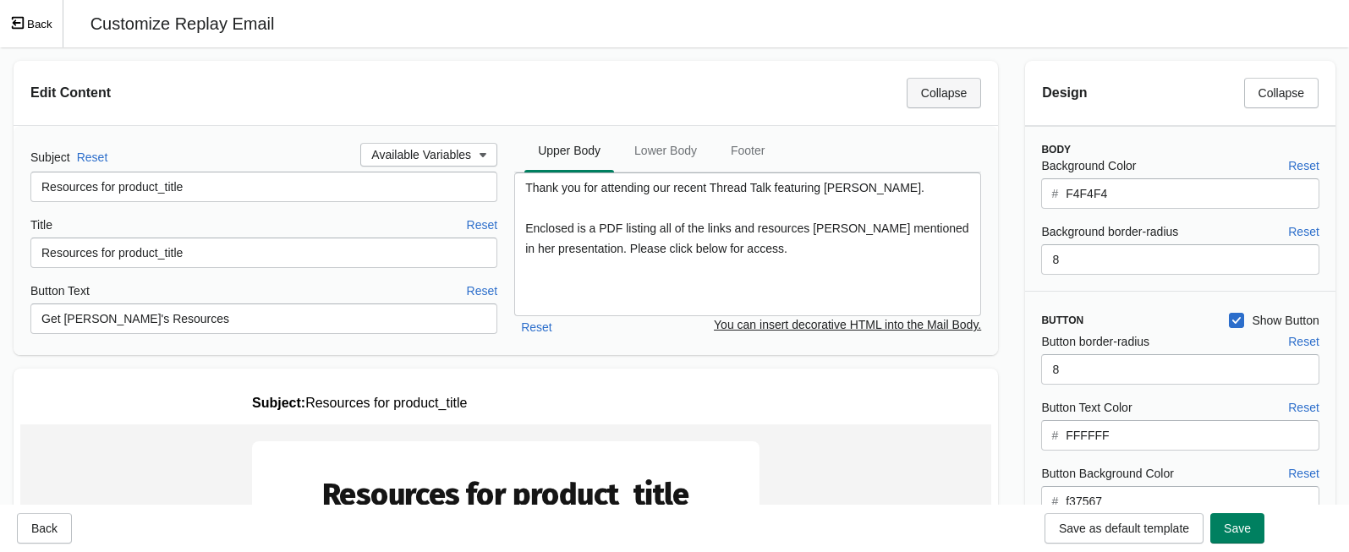
click at [924, 91] on span "Collapse" at bounding box center [944, 93] width 46 height 14
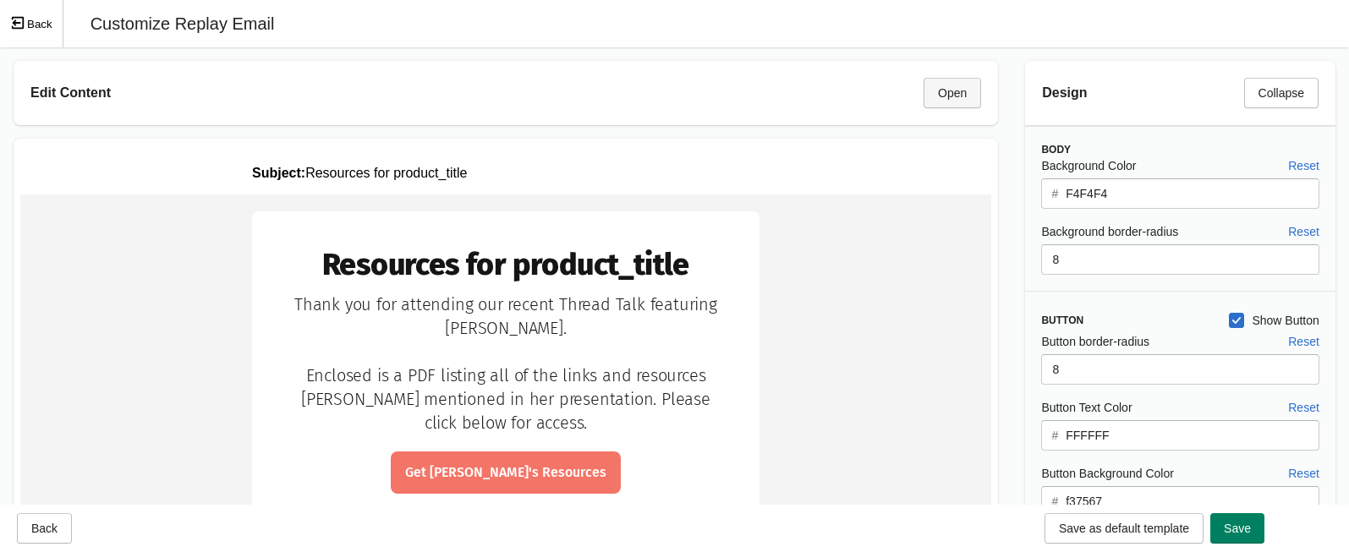
click at [924, 91] on button "Open" at bounding box center [953, 93] width 58 height 30
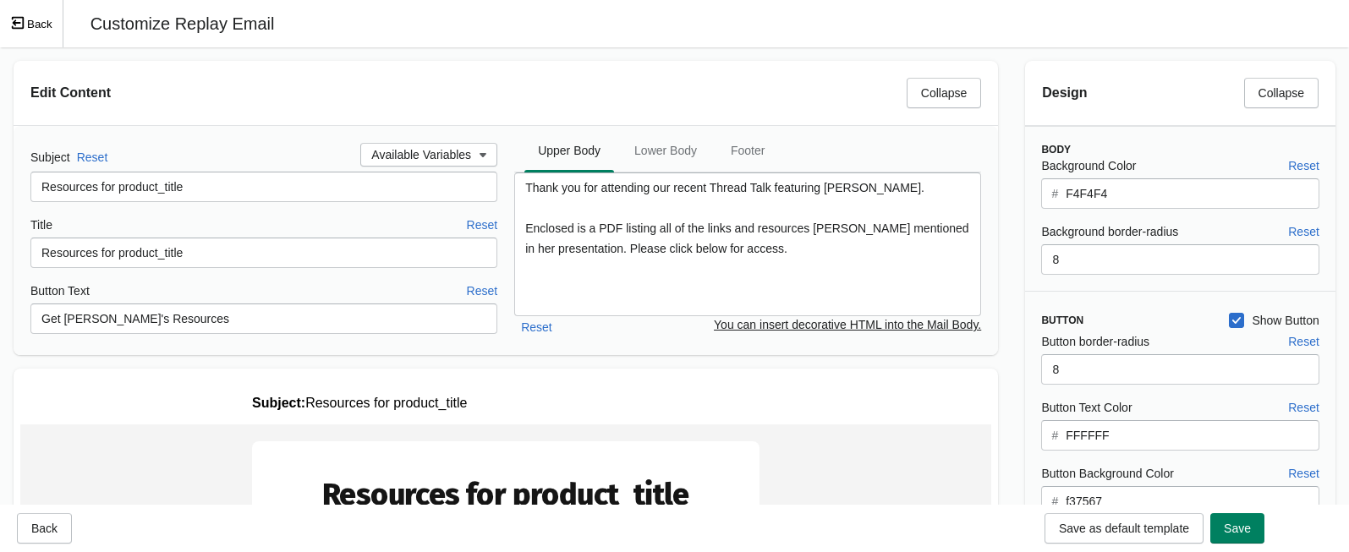
click at [36, 25] on button "Back" at bounding box center [31, 23] width 63 height 47
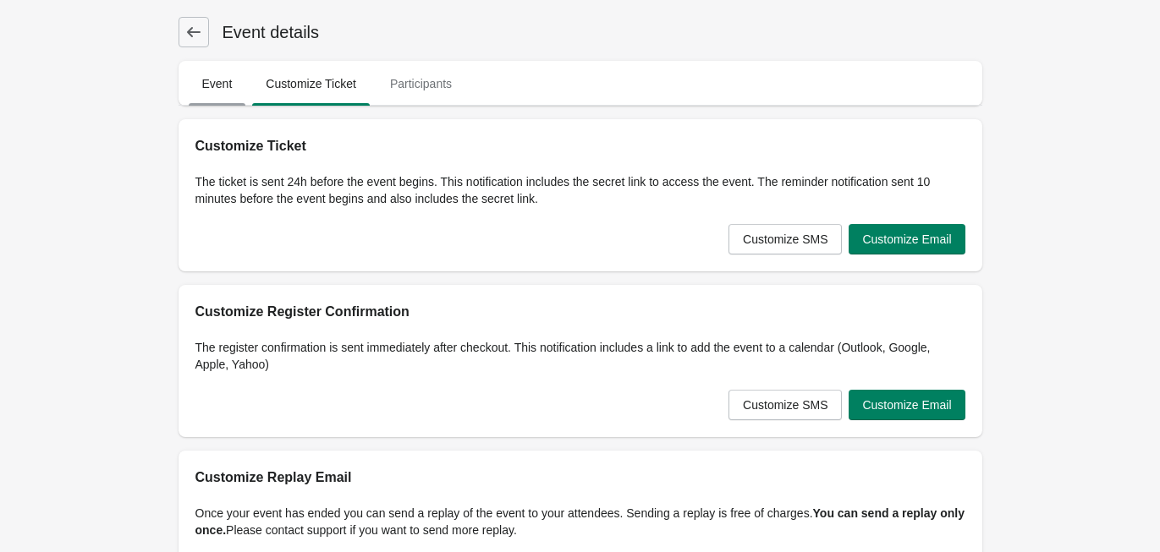
click at [226, 86] on span "Event" at bounding box center [218, 84] width 58 height 30
select select "US"
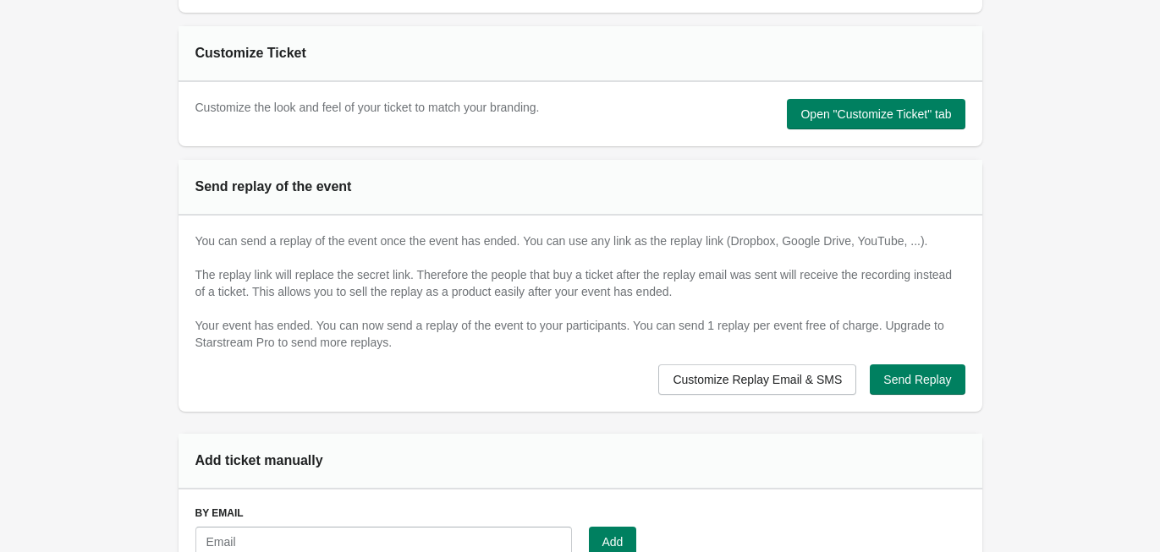
scroll to position [892, 0]
click at [740, 376] on span "Customize Replay Email & SMS" at bounding box center [756, 379] width 169 height 14
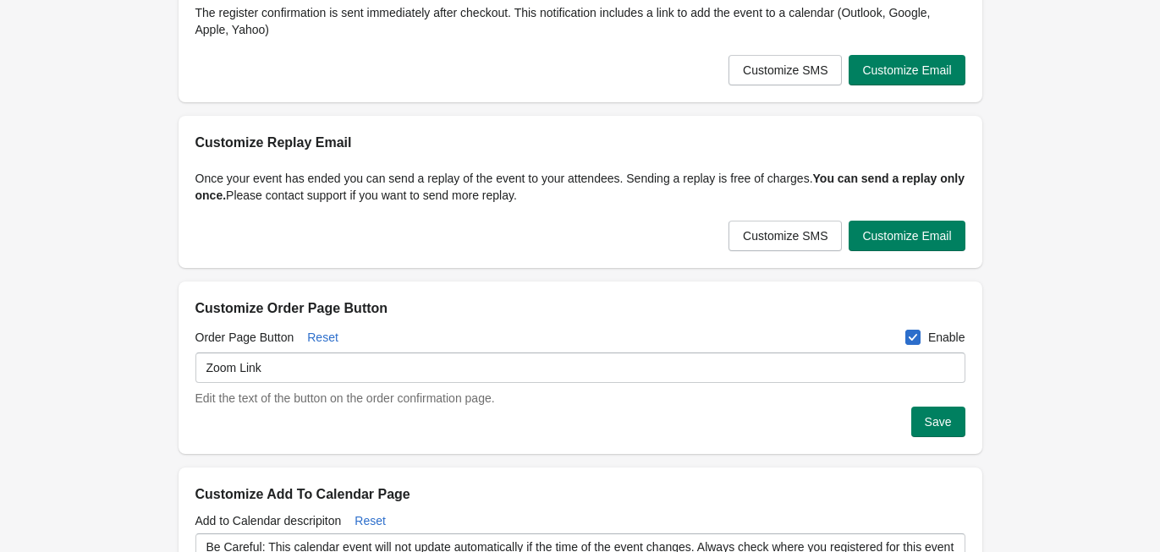
scroll to position [334, 0]
click at [888, 236] on span "Customize Email" at bounding box center [906, 237] width 89 height 14
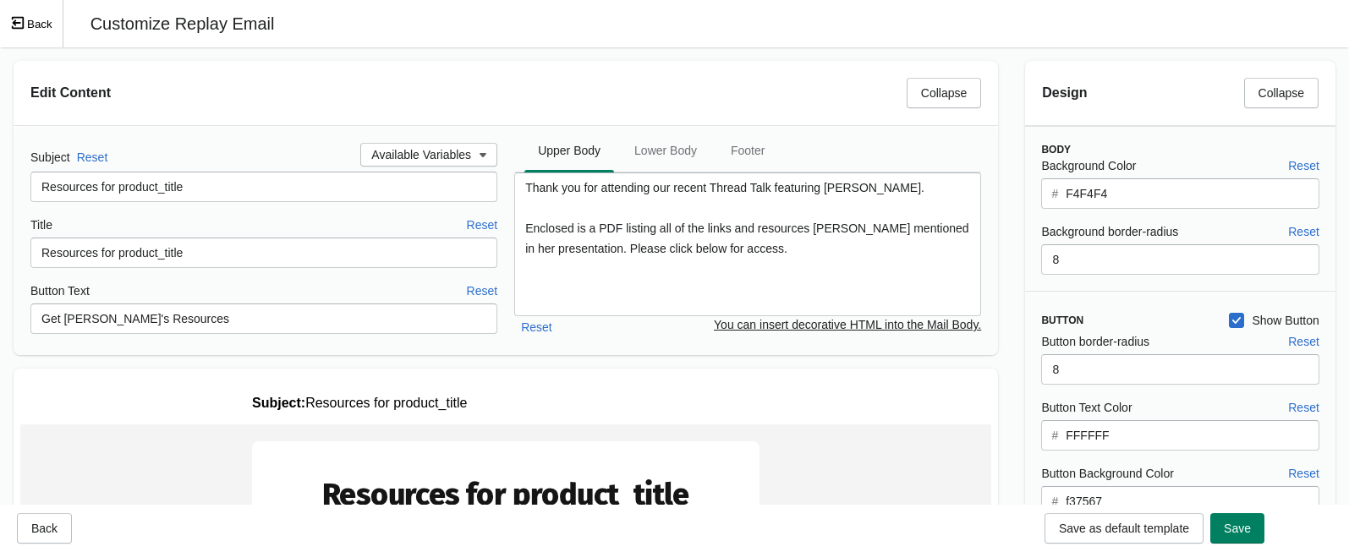
scroll to position [0, 0]
click at [486, 160] on icon "button" at bounding box center [483, 154] width 17 height 17
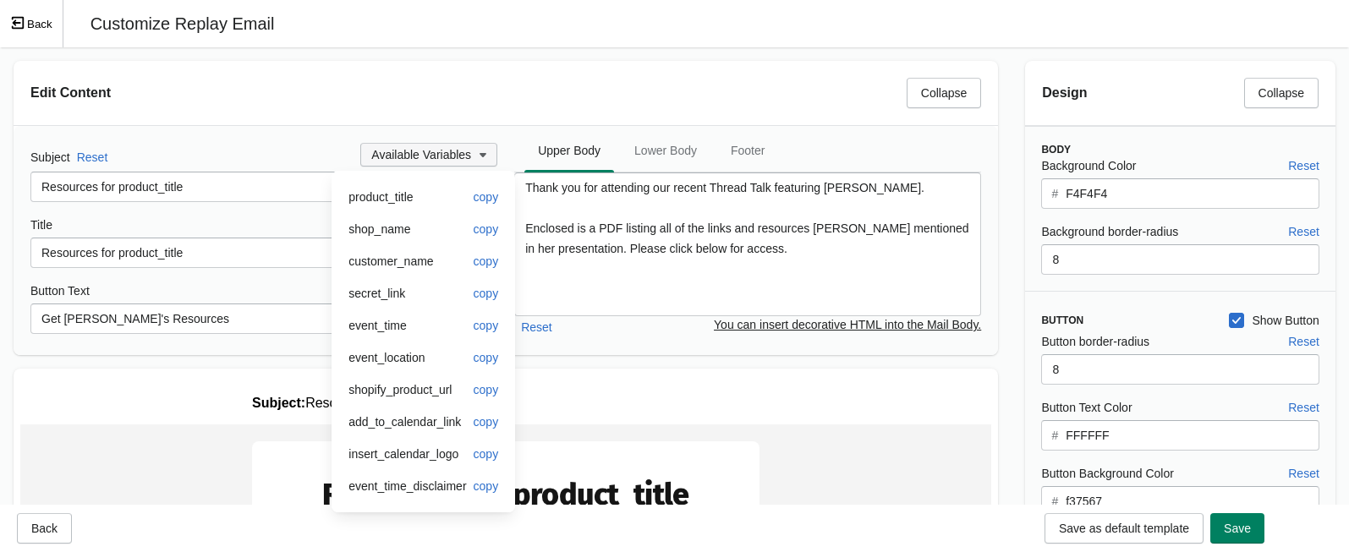
click at [486, 159] on icon "button" at bounding box center [483, 154] width 17 height 17
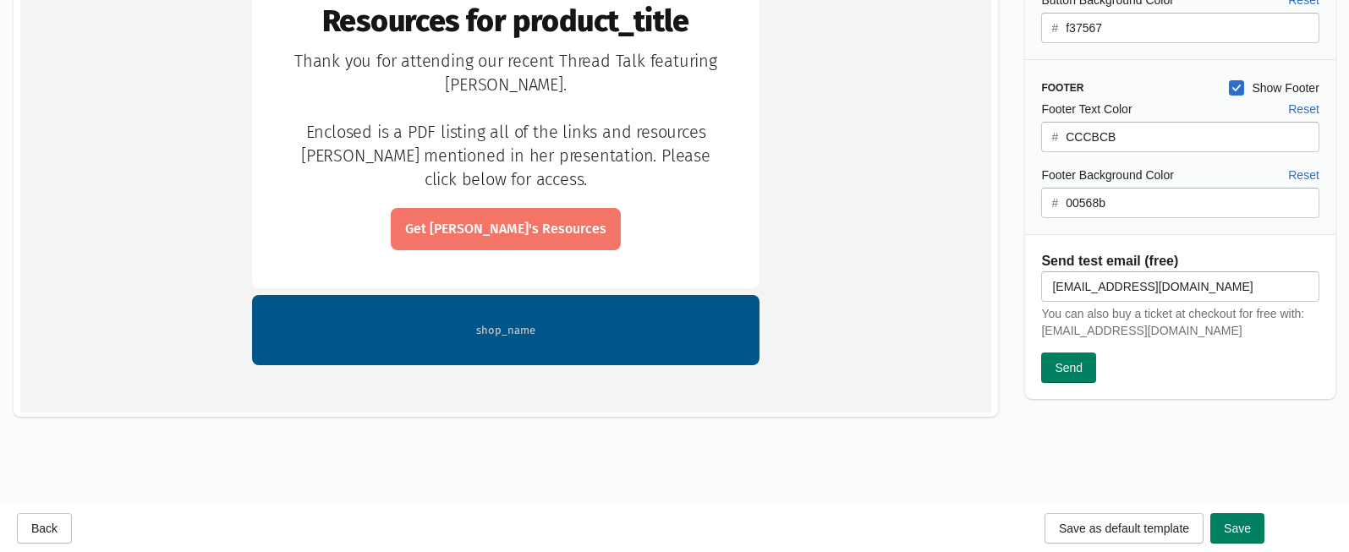
scroll to position [457, 0]
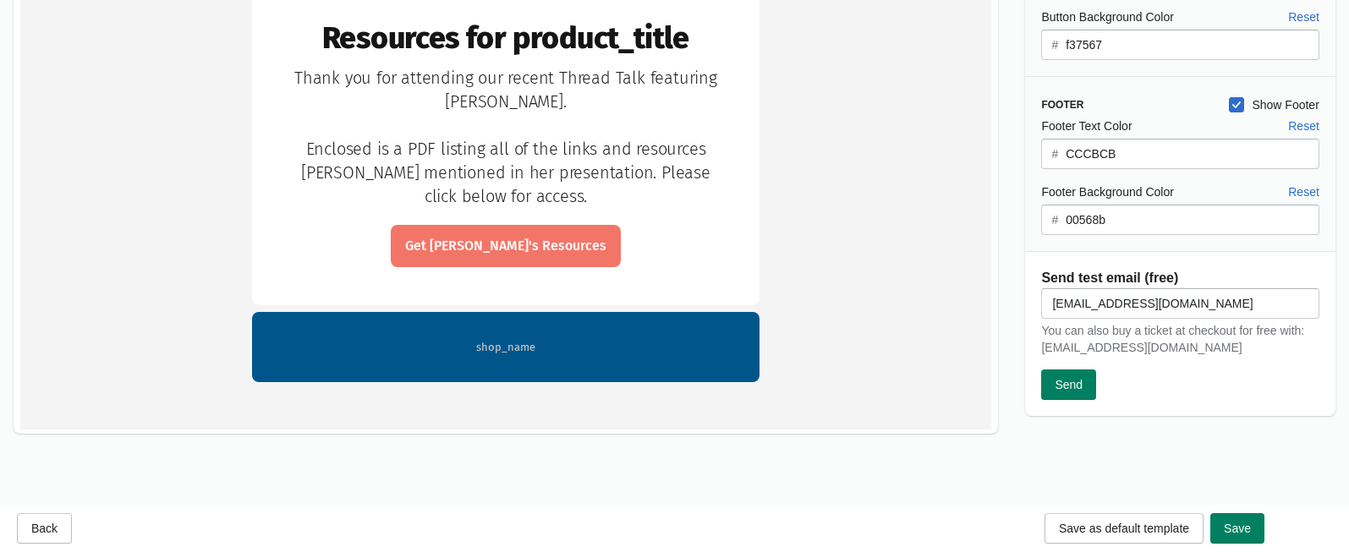
click at [539, 242] on link "Get Meg's Resources" at bounding box center [505, 246] width 201 height 20
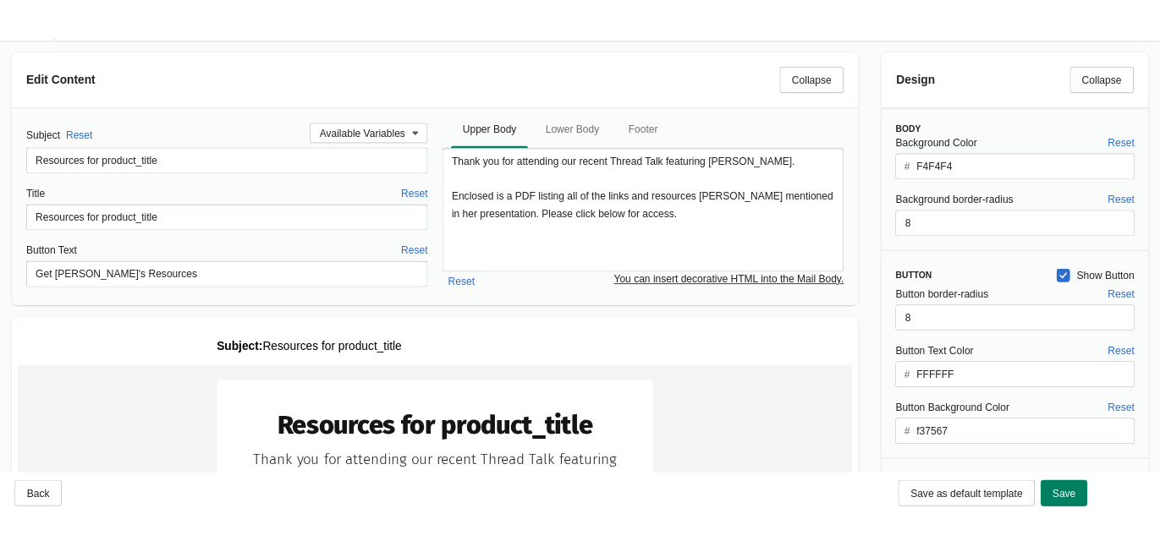
scroll to position [0, 0]
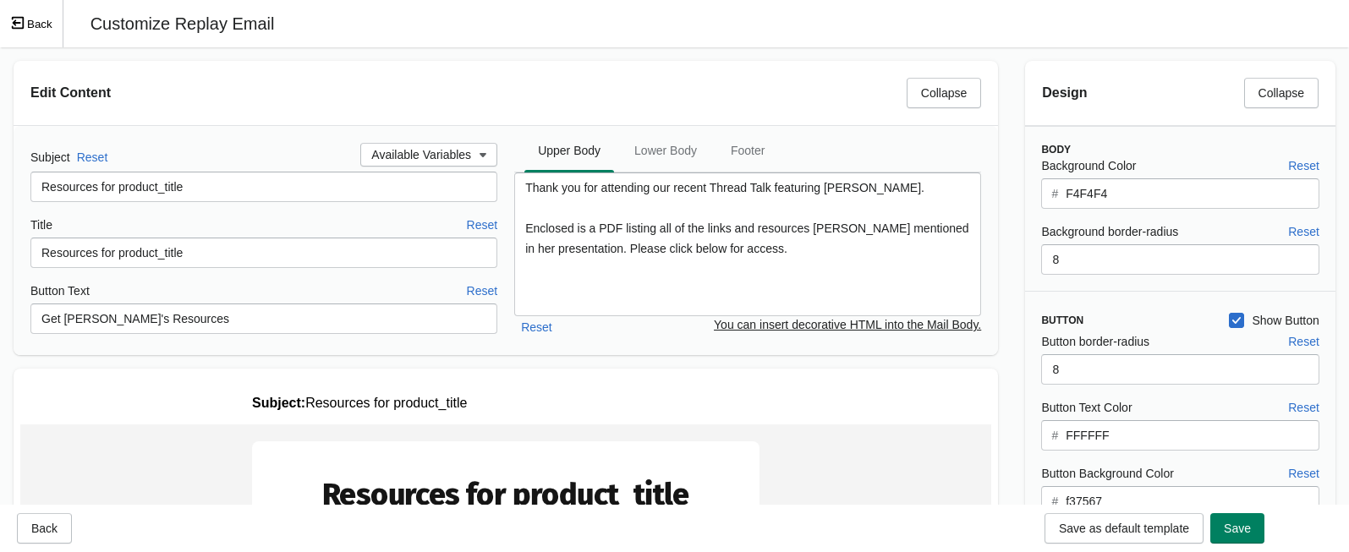
click at [36, 25] on button "Back" at bounding box center [31, 23] width 63 height 47
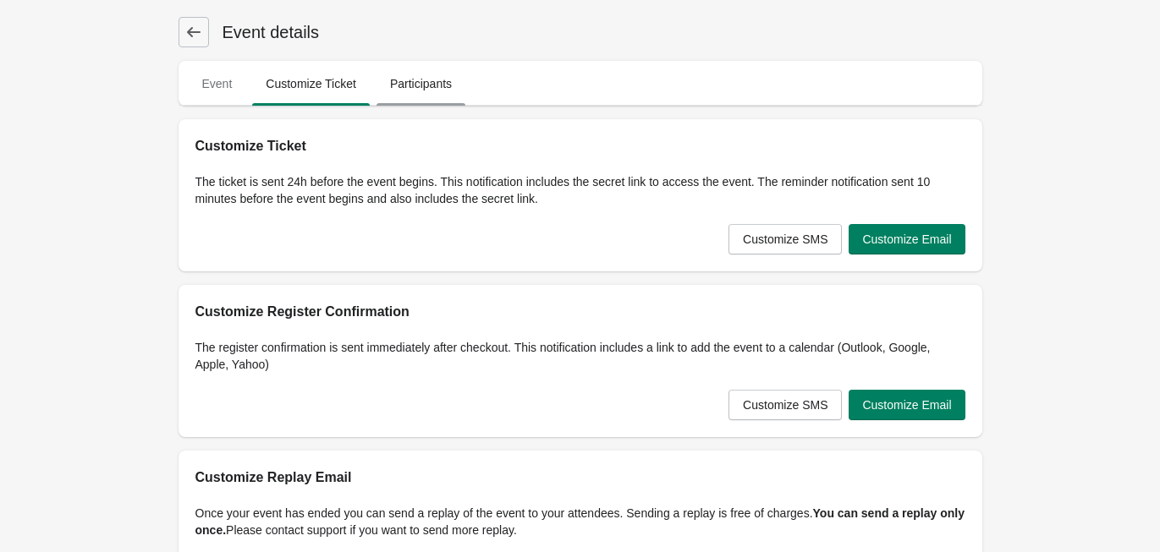
click at [434, 82] on span "Participants" at bounding box center [420, 84] width 89 height 30
select select "US"
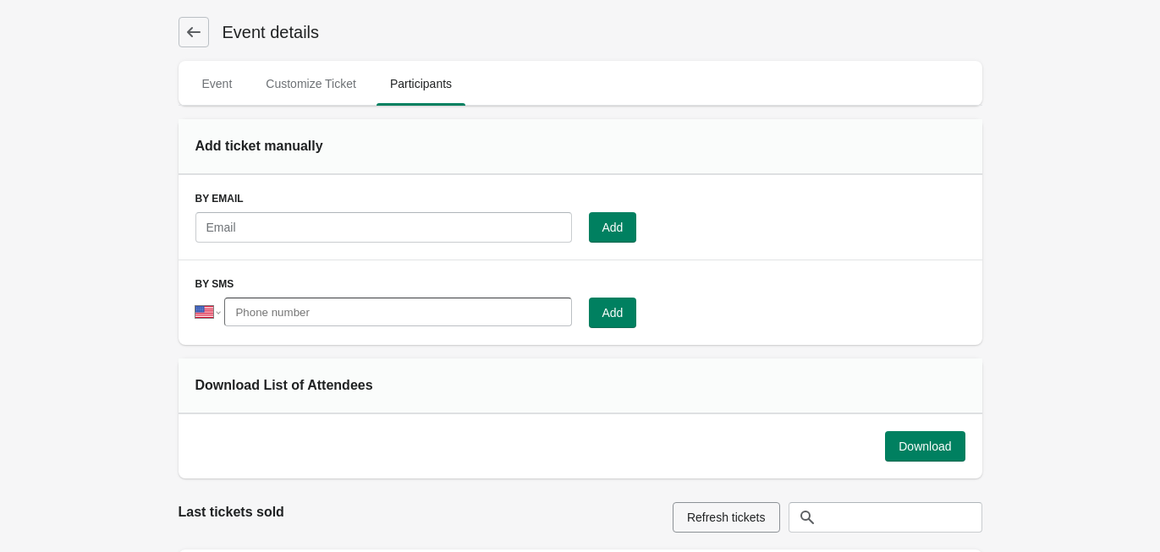
click at [200, 41] on button at bounding box center [193, 32] width 30 height 30
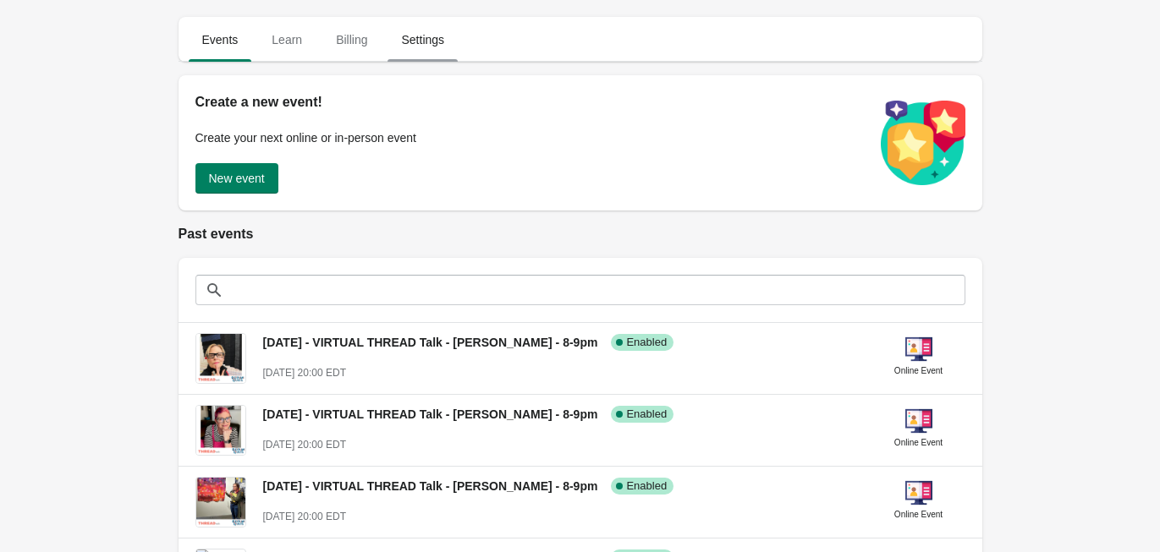
click at [425, 43] on span "Settings" at bounding box center [422, 40] width 70 height 30
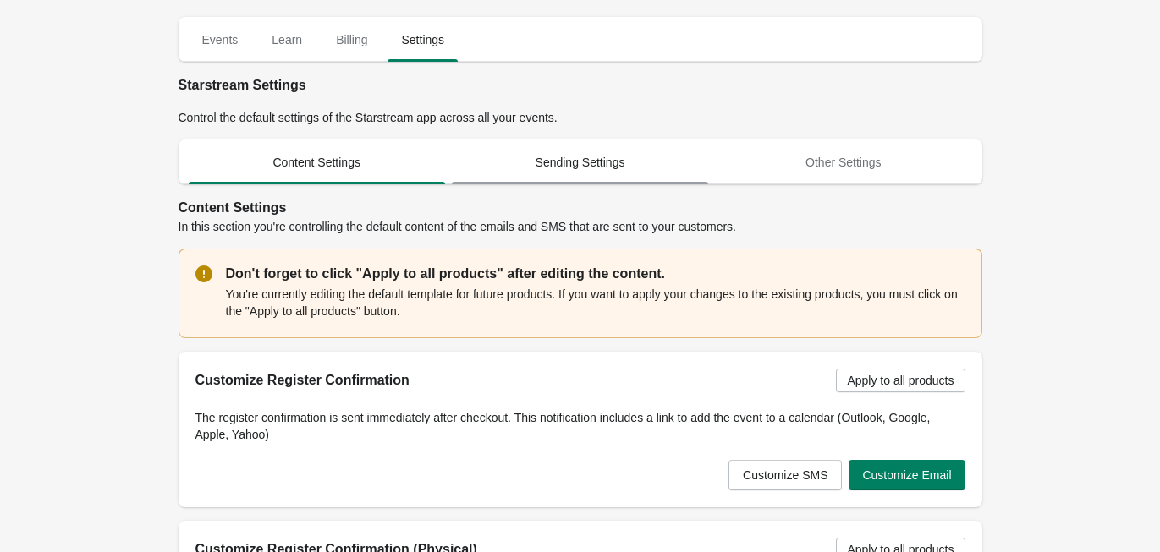
click at [546, 172] on span "Sending Settings" at bounding box center [580, 162] width 256 height 30
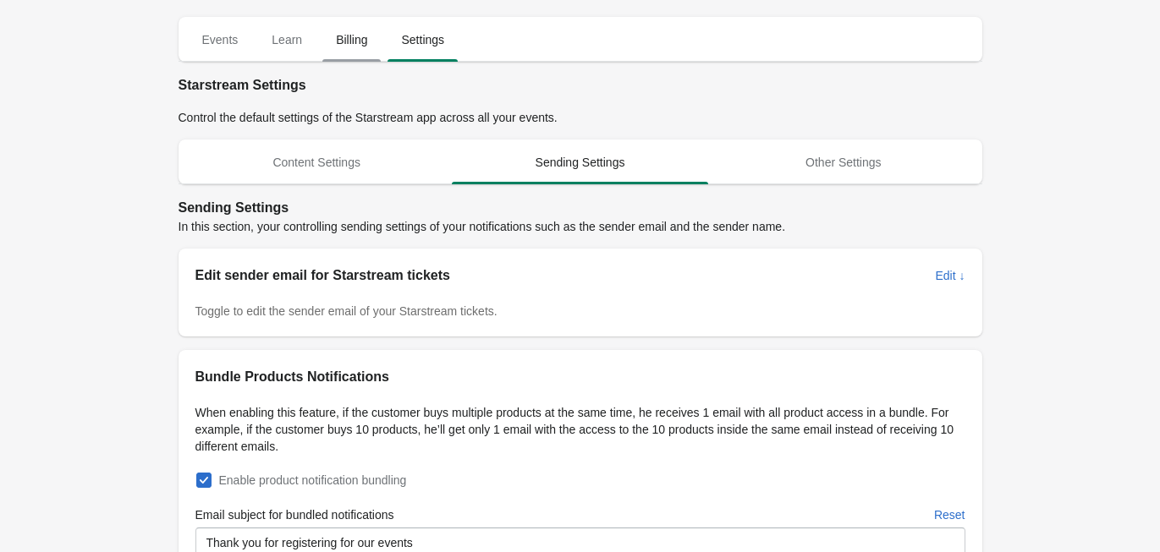
click at [363, 48] on span "Billing" at bounding box center [351, 40] width 58 height 30
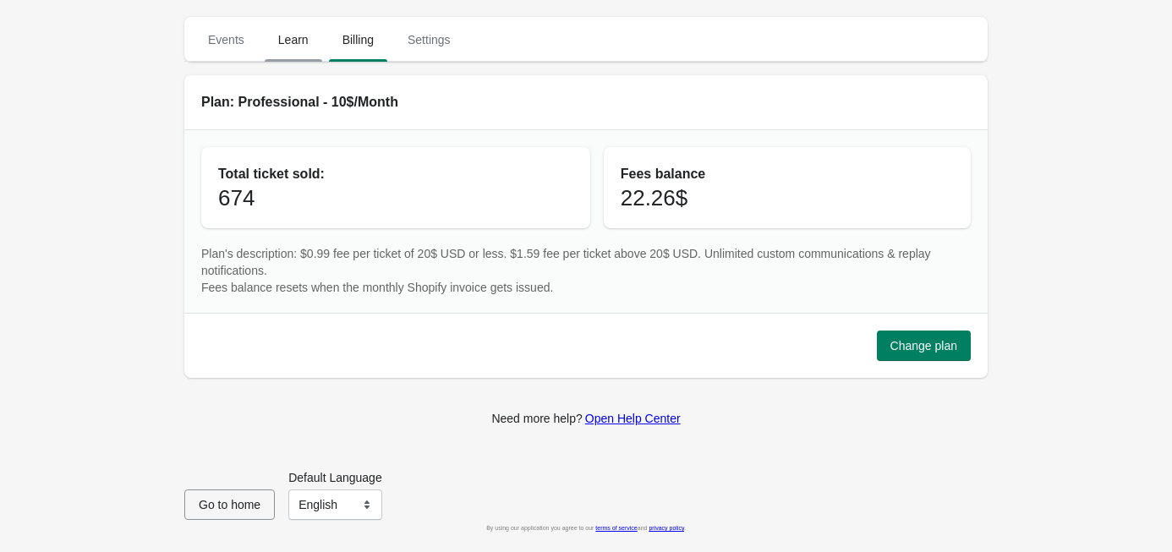
click at [310, 43] on span "Learn" at bounding box center [294, 40] width 58 height 30
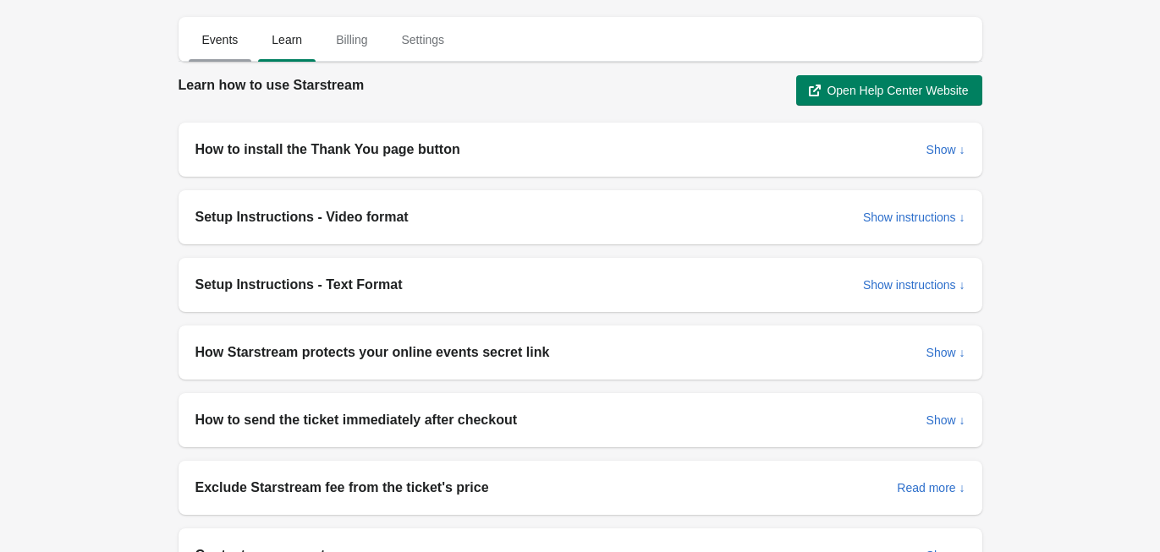
click at [222, 38] on span "Events" at bounding box center [220, 40] width 63 height 30
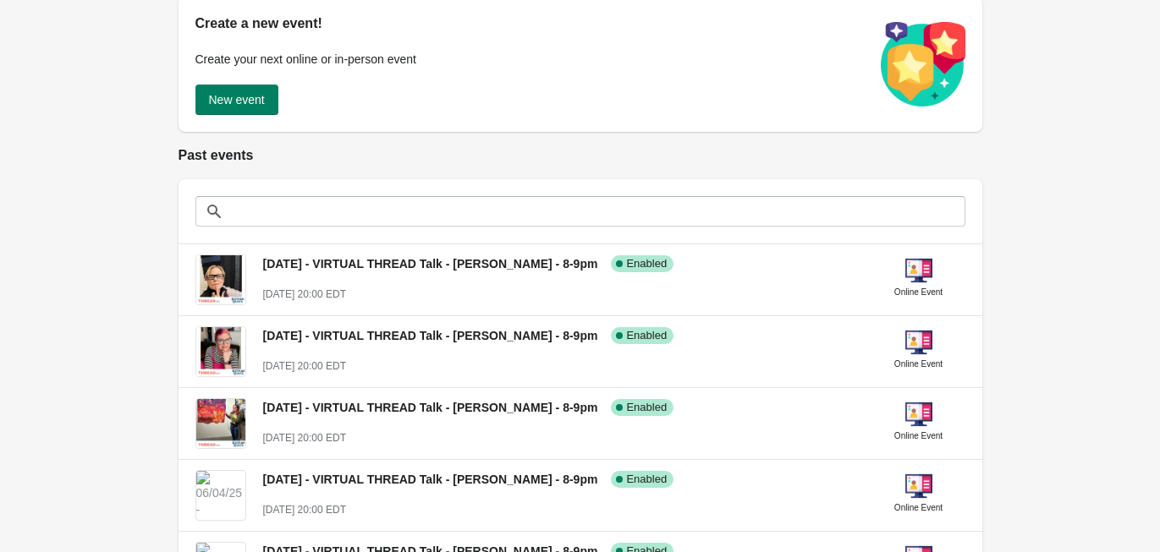
scroll to position [40, 0]
